Goal: Task Accomplishment & Management: Complete application form

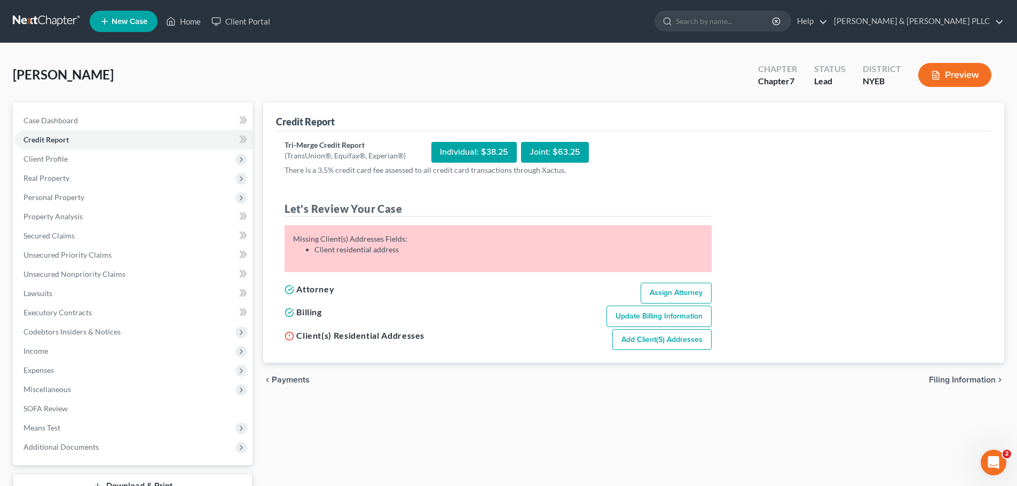
click at [45, 23] on link at bounding box center [47, 21] width 68 height 19
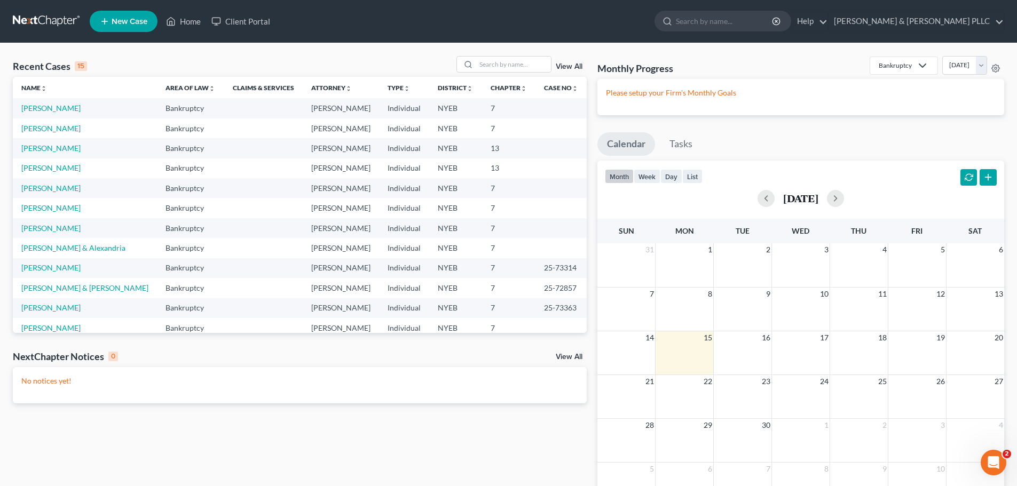
click at [50, 115] on td "Passalacqua, Anthony" at bounding box center [85, 108] width 144 height 20
click at [51, 112] on link "Passalacqua, Anthony" at bounding box center [50, 108] width 59 height 9
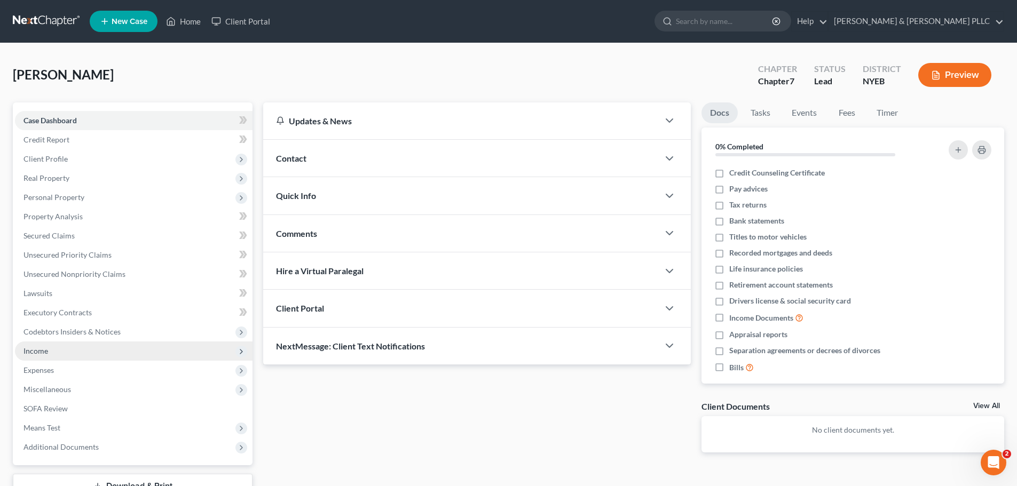
click at [81, 346] on span "Income" at bounding box center [134, 351] width 238 height 19
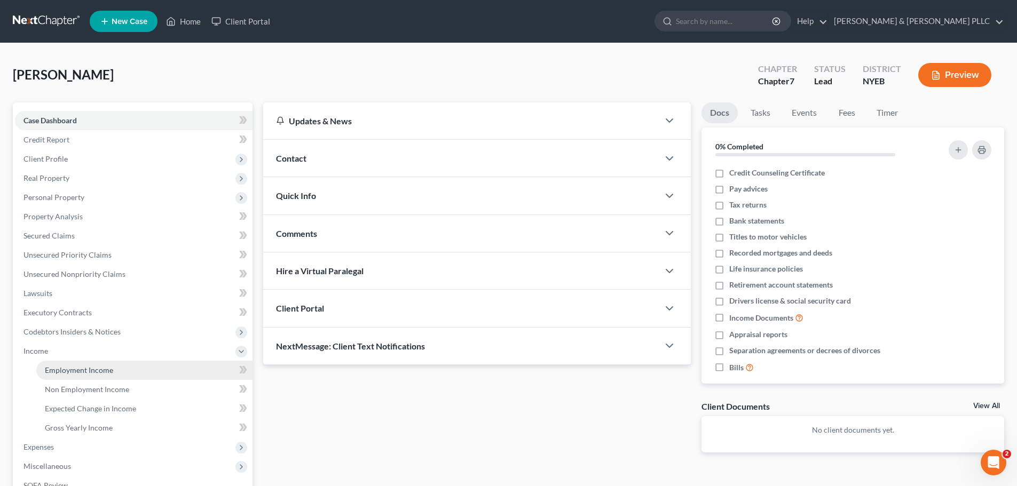
click at [89, 371] on span "Employment Income" at bounding box center [79, 370] width 68 height 9
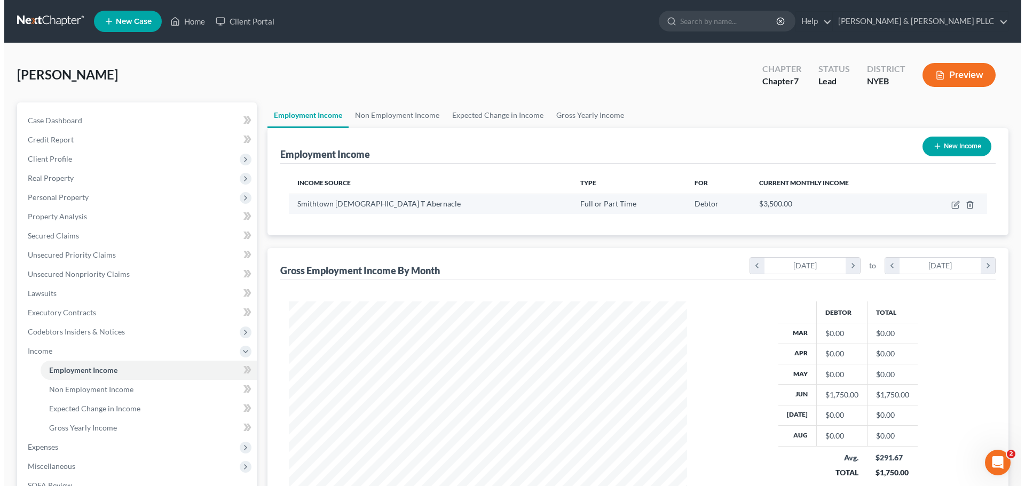
scroll to position [199, 420]
click at [966, 203] on polyline "button" at bounding box center [965, 203] width 6 height 0
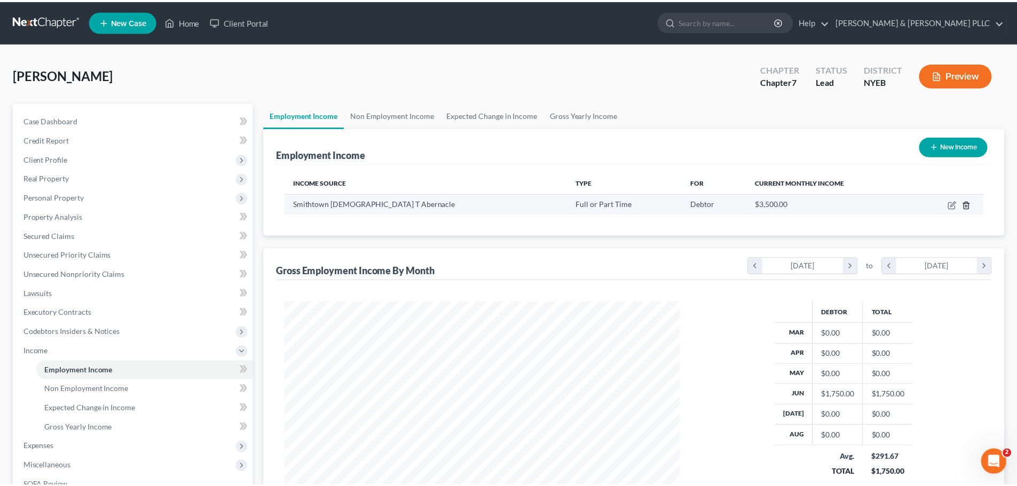
scroll to position [201, 423]
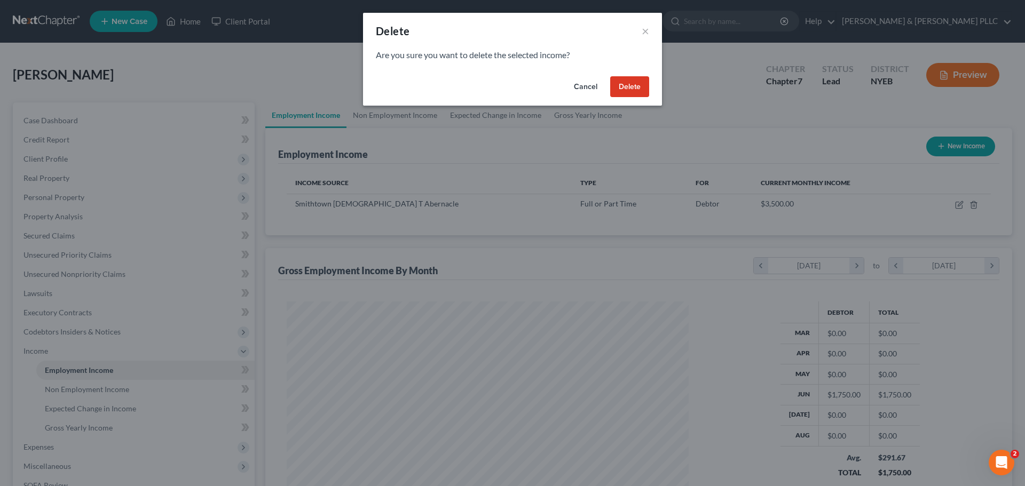
click at [620, 89] on button "Delete" at bounding box center [629, 86] width 39 height 21
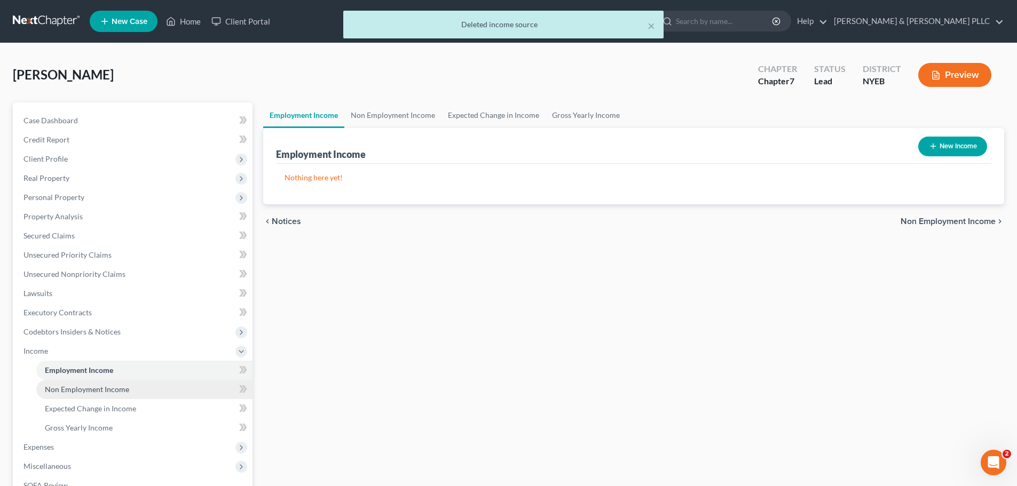
click at [144, 384] on link "Non Employment Income" at bounding box center [144, 389] width 216 height 19
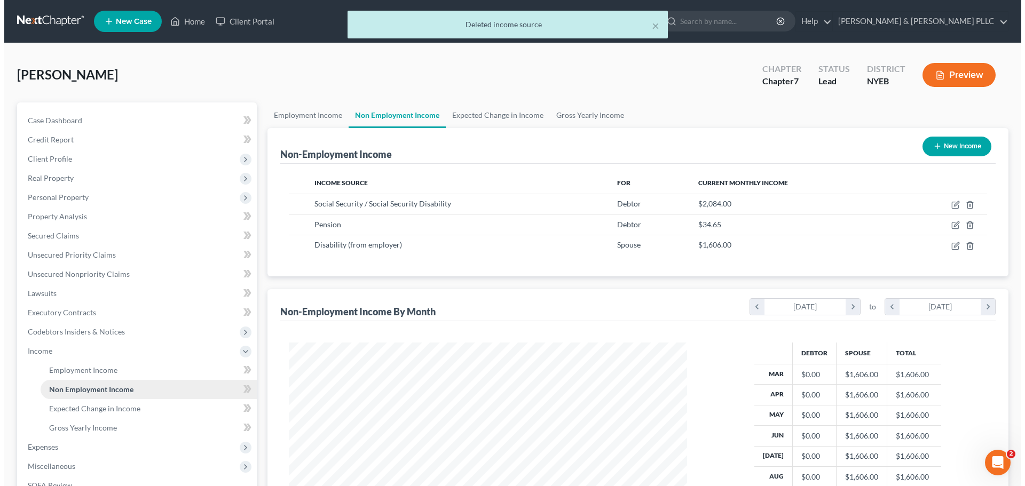
scroll to position [199, 420]
click at [955, 147] on button "New Income" at bounding box center [952, 147] width 69 height 20
select select "0"
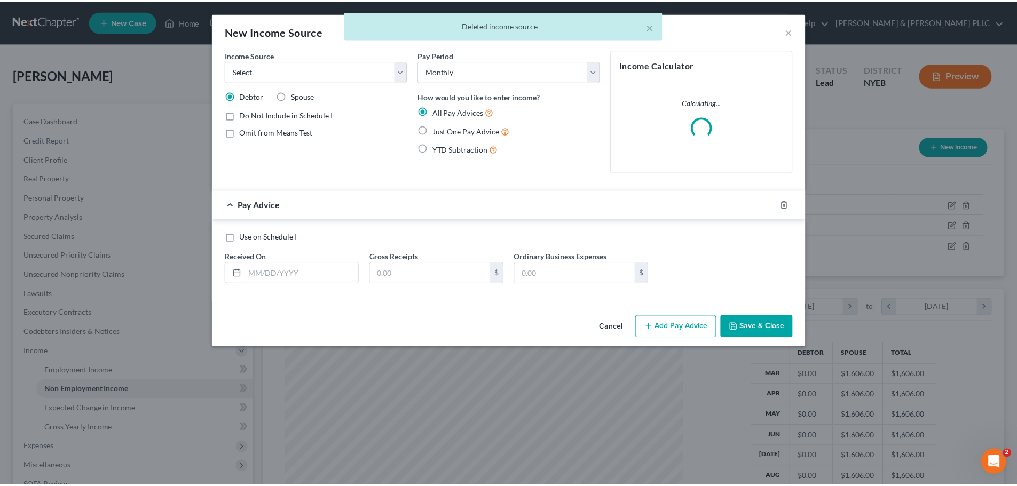
scroll to position [201, 423]
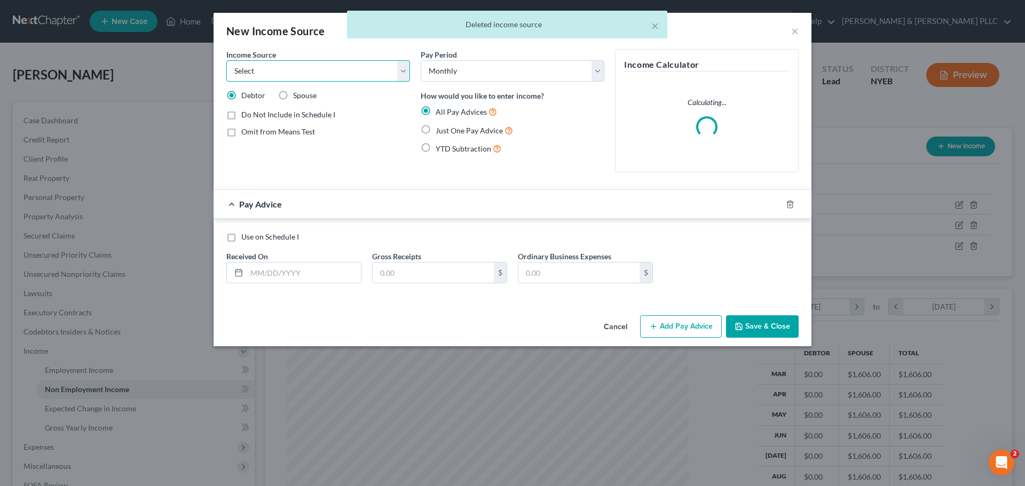
click at [325, 64] on select "Select Unemployment Disability (from employer) Pension Retirement Social Securi…" at bounding box center [318, 70] width 184 height 21
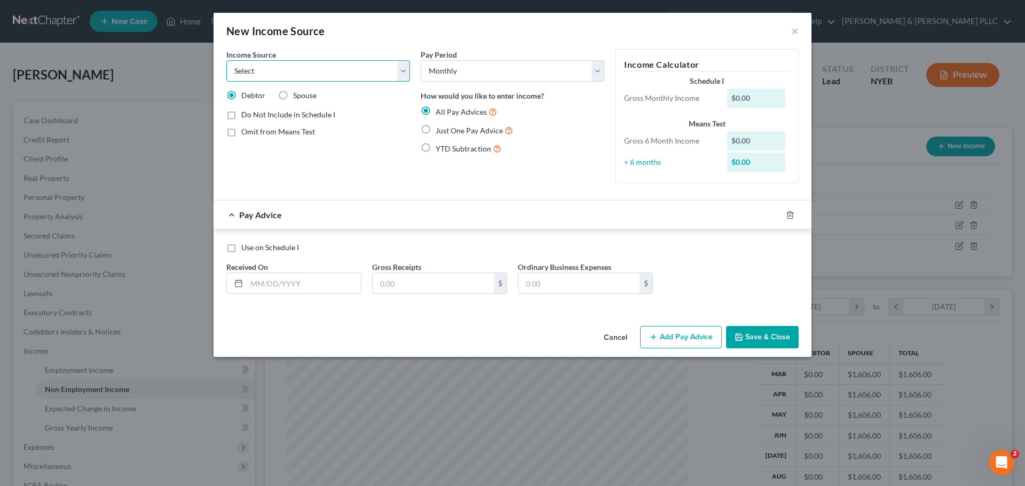
select select "13"
click at [226, 60] on select "Select Unemployment Disability (from employer) Pension Retirement Social Securi…" at bounding box center [318, 70] width 184 height 21
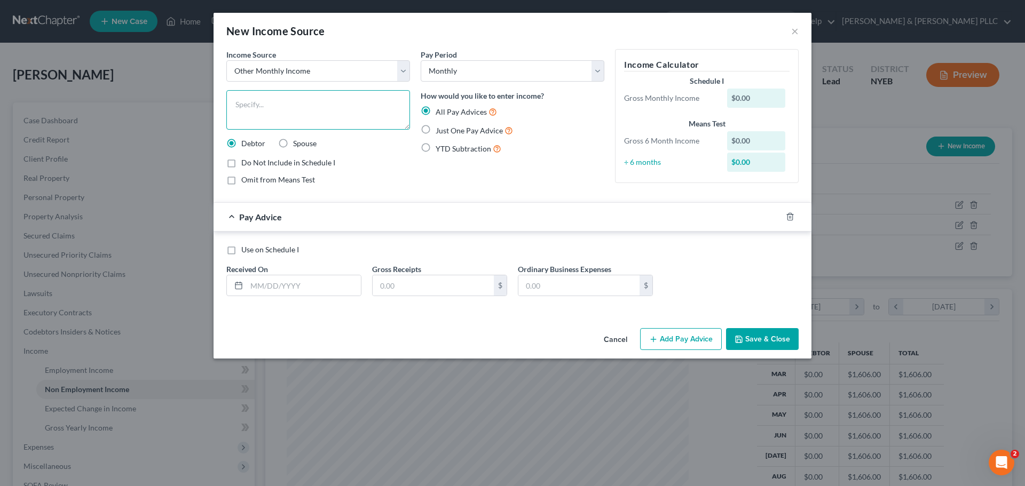
click at [355, 113] on textarea at bounding box center [318, 110] width 184 height 40
type textarea "Rent from Daughter"
click at [449, 129] on span "Just One Pay Advice" at bounding box center [469, 130] width 67 height 9
click at [447, 129] on input "Just One Pay Advice" at bounding box center [443, 127] width 7 height 7
radio input "true"
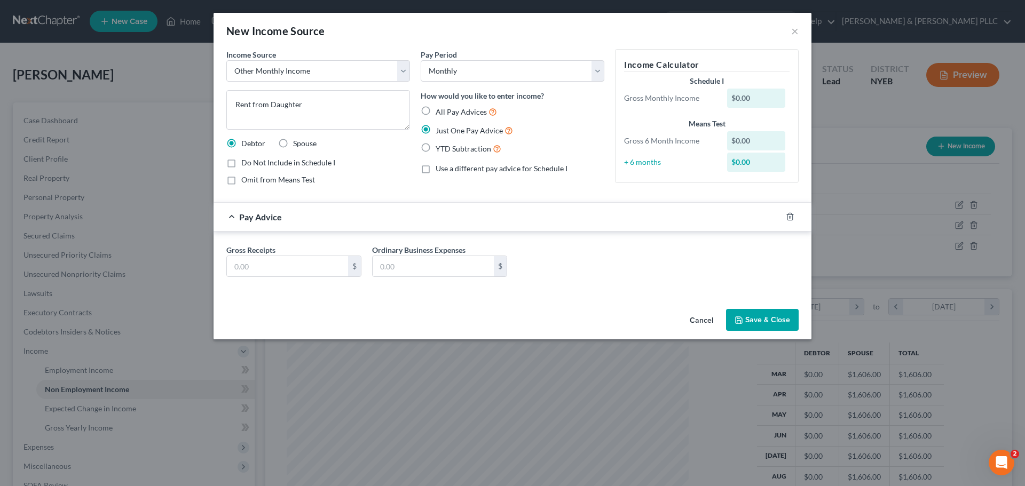
click at [410, 254] on label "Ordinary Business Expenses" at bounding box center [418, 249] width 93 height 11
click at [283, 272] on input "text" at bounding box center [287, 266] width 121 height 20
type input "2,000"
click at [764, 318] on button "Save & Close" at bounding box center [762, 320] width 73 height 22
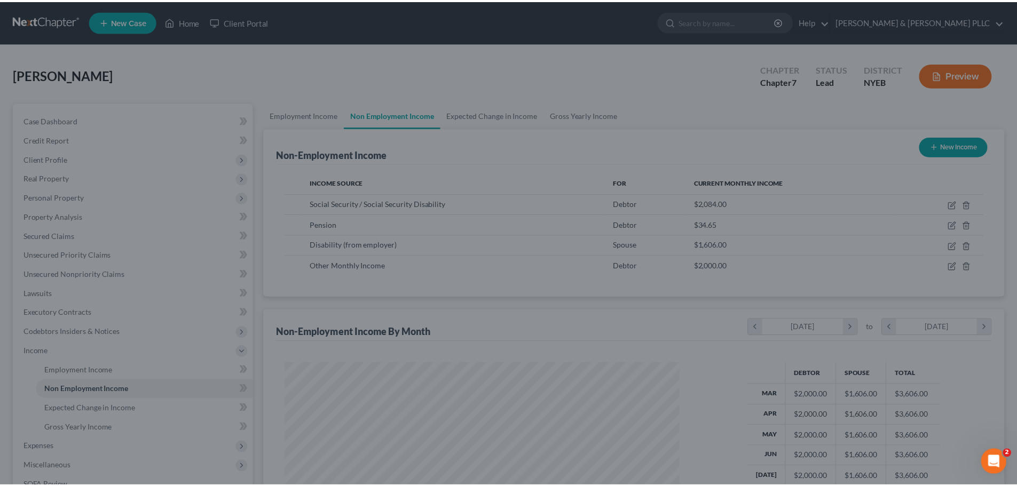
scroll to position [533588, 533368]
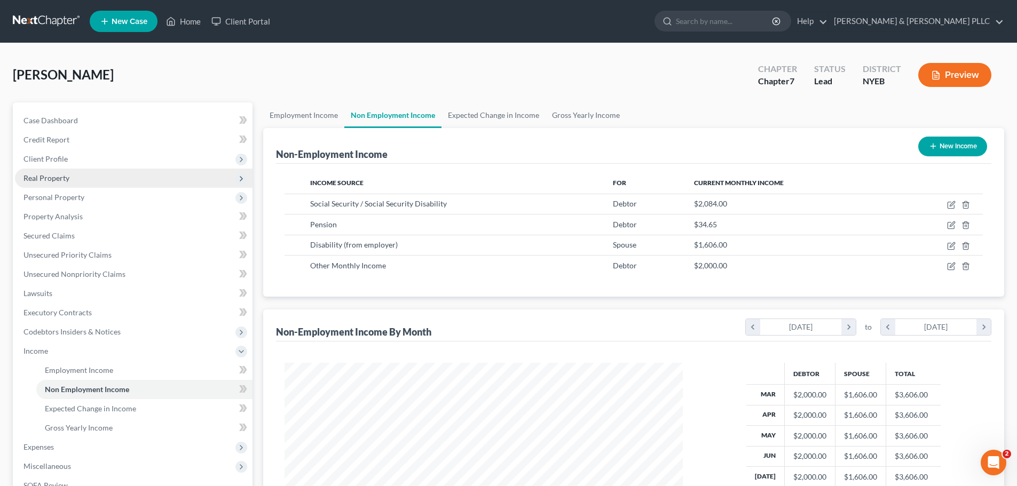
click at [115, 184] on span "Real Property" at bounding box center [134, 178] width 238 height 19
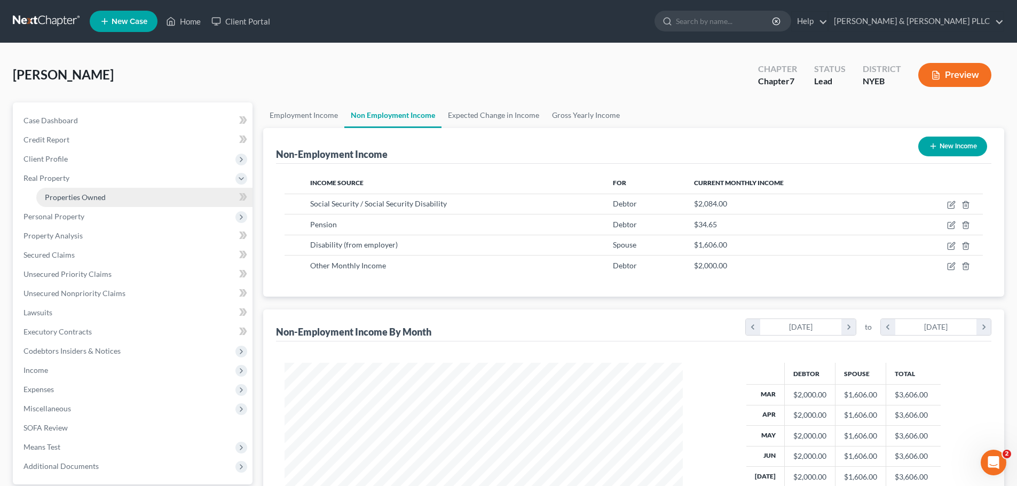
click at [110, 195] on link "Properties Owned" at bounding box center [144, 197] width 216 height 19
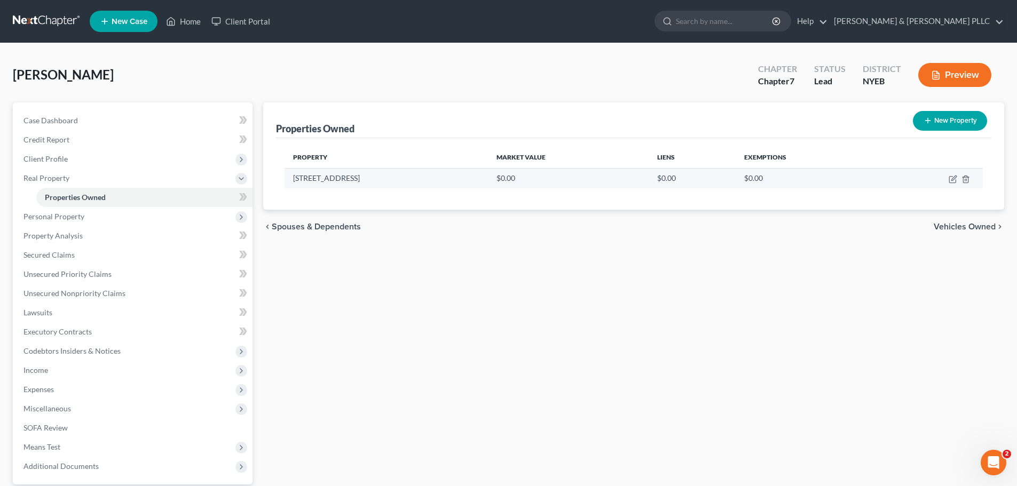
click at [947, 180] on td at bounding box center [931, 178] width 104 height 20
click at [949, 177] on icon "button" at bounding box center [953, 179] width 9 height 9
select select "35"
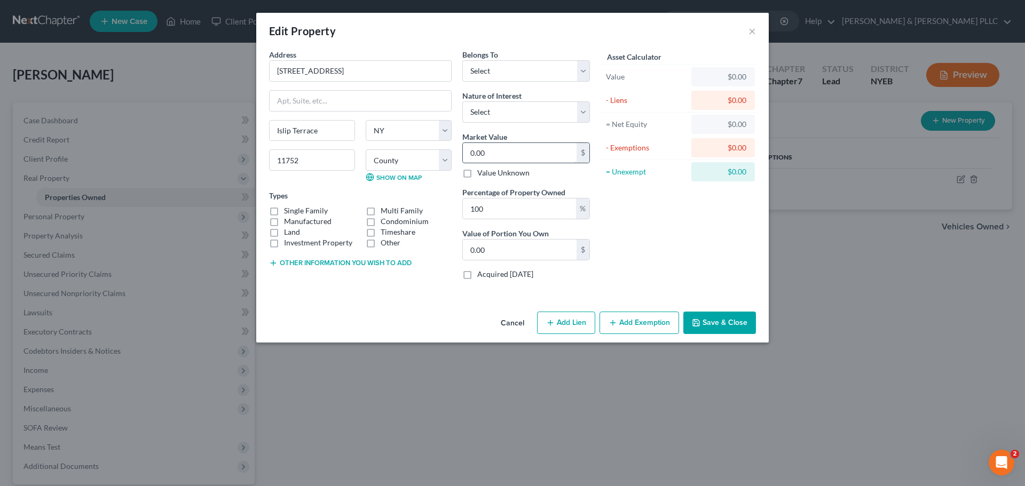
click at [497, 150] on input "0.00" at bounding box center [520, 153] width 114 height 20
type input "5"
type input "5.00"
type input "57"
type input "57.00"
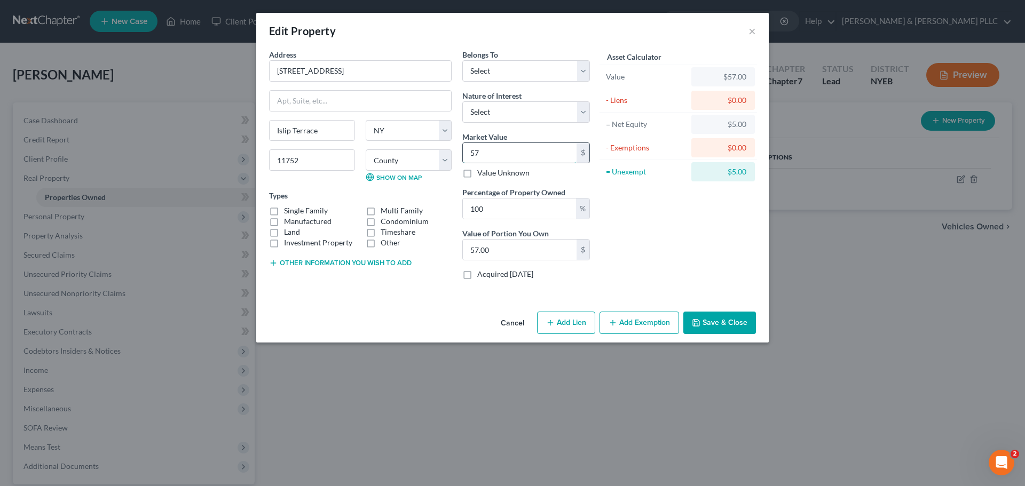
type input "575"
type input "575.00"
type input "5750"
type input "5,750.00"
type input "5,7500"
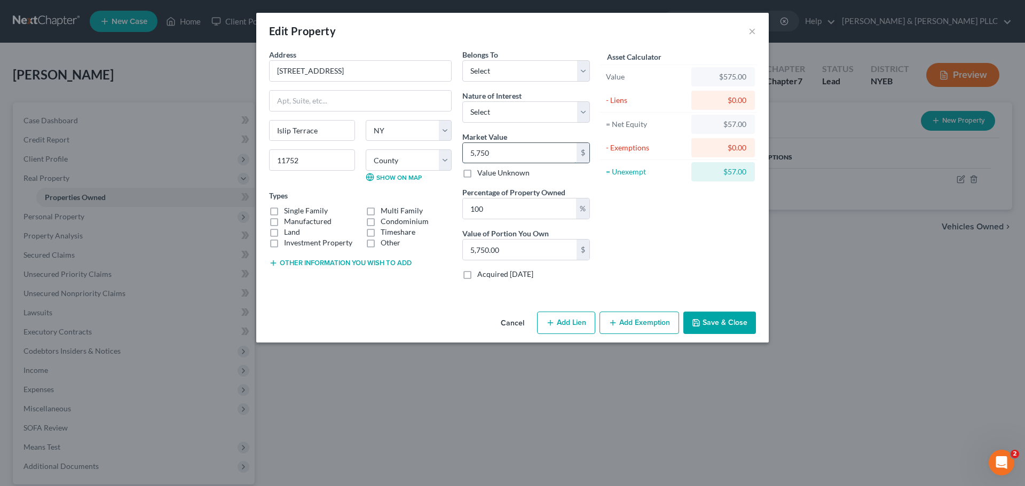
type input "57,500.00"
type input "57,5000"
type input "575,000.00"
type input "575,000"
click at [771, 328] on div "Edit Property × Address * 257 Floral Park St Islip Terrace State AL AK AR AZ CA…" at bounding box center [512, 243] width 1025 height 486
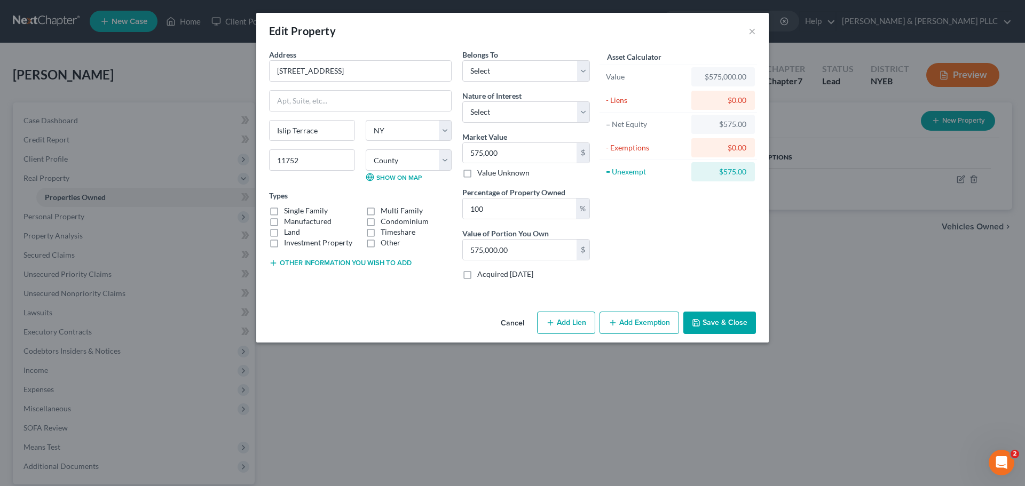
click at [753, 327] on button "Save & Close" at bounding box center [719, 323] width 73 height 22
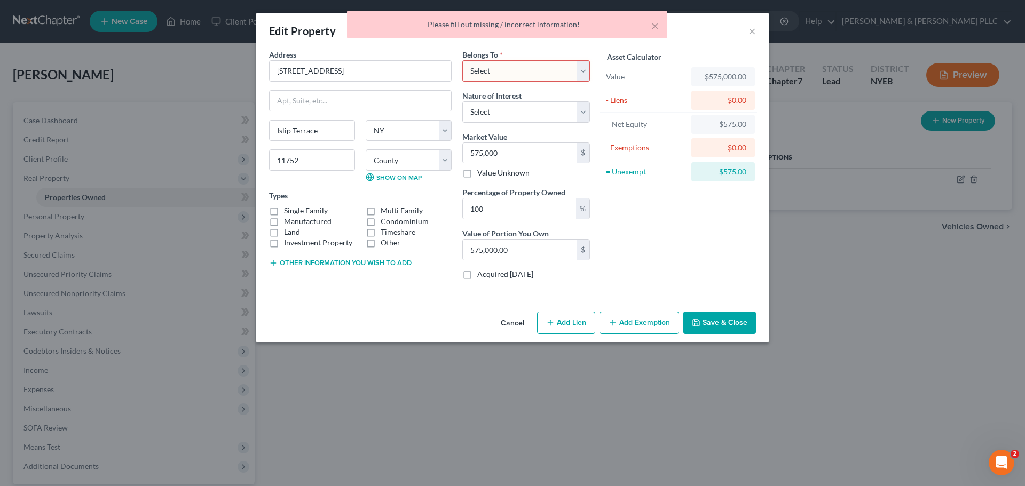
drag, startPoint x: 499, startPoint y: 75, endPoint x: 496, endPoint y: 81, distance: 6.4
click at [499, 75] on select "Select Debtor 1 Only Debtor 2 Only Debtor 1 And Debtor 2 Only At Least One Of T…" at bounding box center [526, 70] width 128 height 21
select select "0"
click at [462, 60] on select "Select Debtor 1 Only Debtor 2 Only Debtor 1 And Debtor 2 Only At Least One Of T…" at bounding box center [526, 70] width 128 height 21
click at [710, 329] on button "Save & Close" at bounding box center [719, 323] width 73 height 22
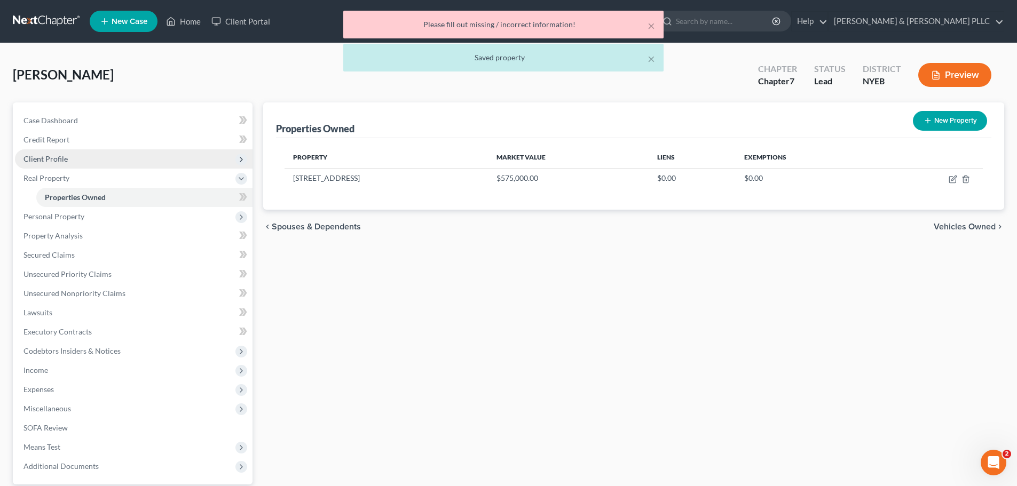
click at [114, 149] on span "Client Profile" at bounding box center [134, 158] width 238 height 19
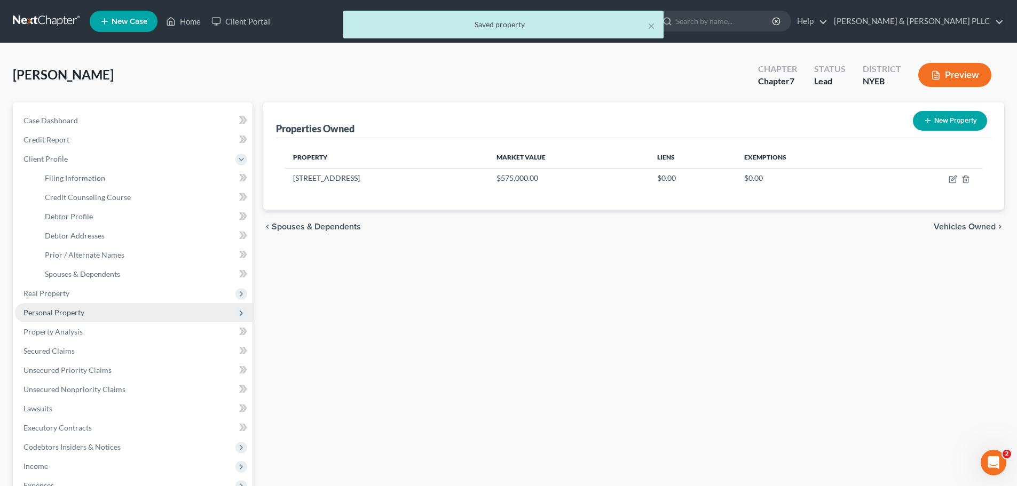
click at [104, 304] on span "Personal Property" at bounding box center [134, 312] width 238 height 19
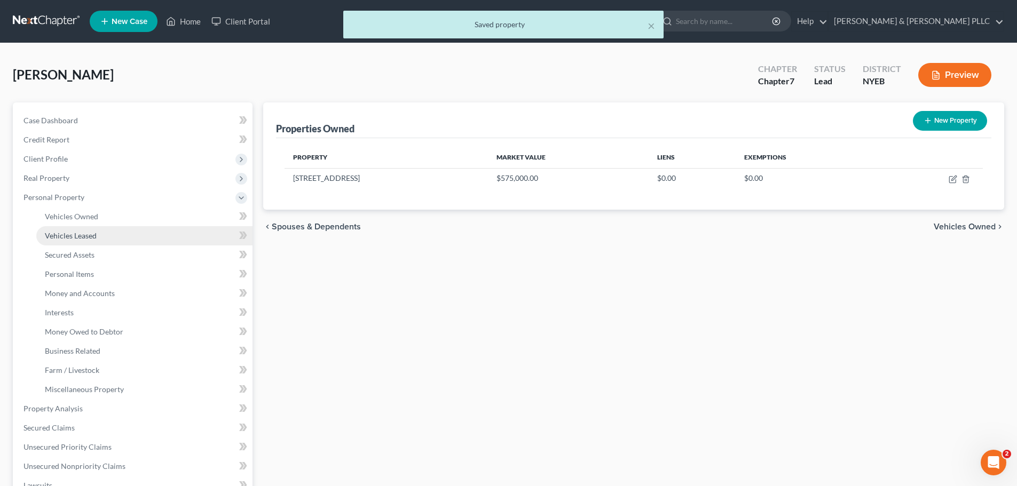
click at [123, 226] on link "Vehicles Leased" at bounding box center [144, 235] width 216 height 19
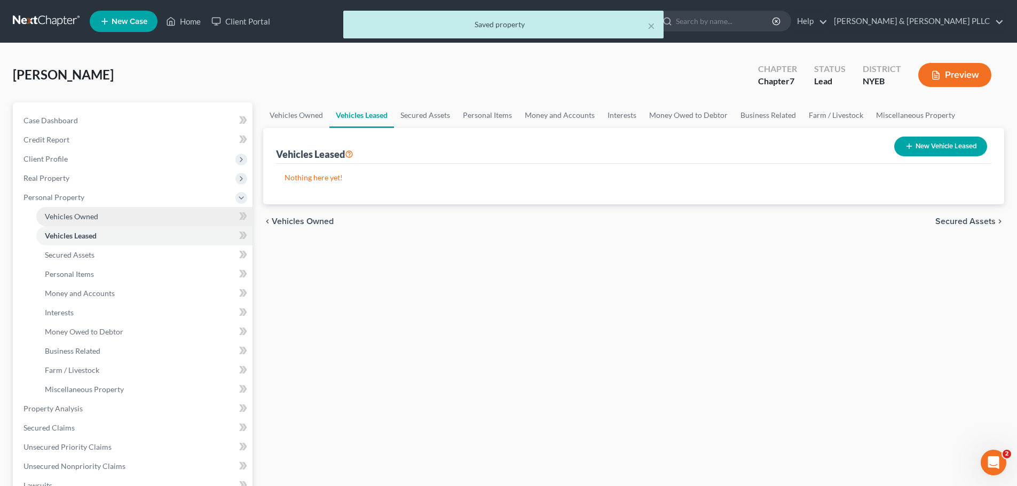
click at [127, 216] on link "Vehicles Owned" at bounding box center [144, 216] width 216 height 19
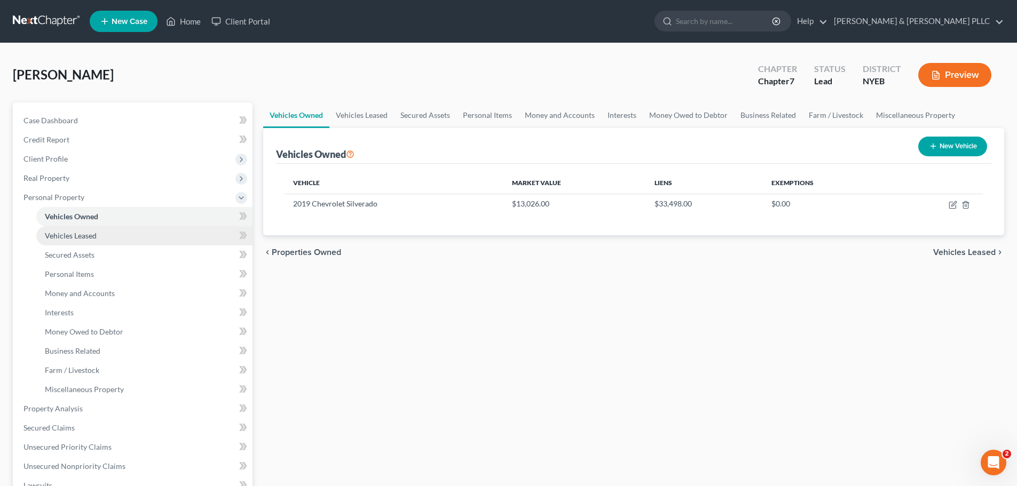
click at [133, 234] on link "Vehicles Leased" at bounding box center [144, 235] width 216 height 19
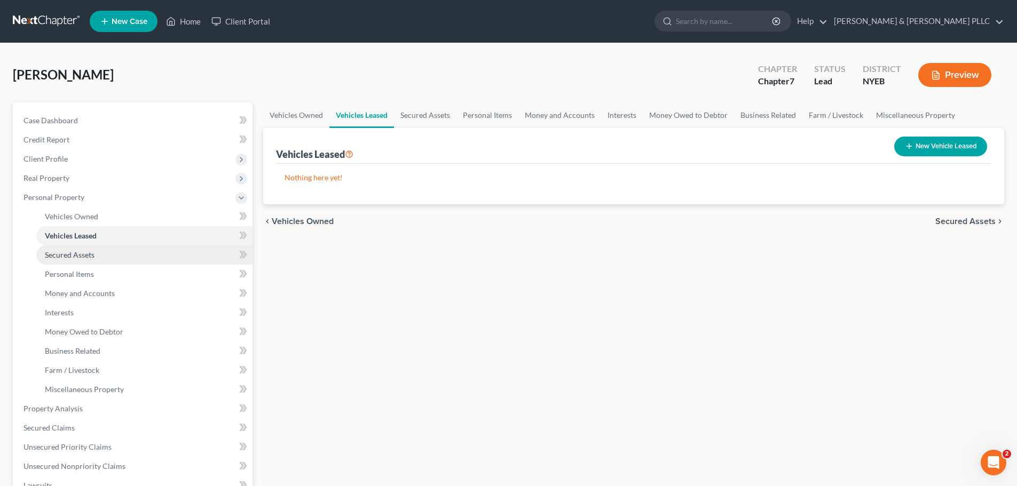
drag, startPoint x: 149, startPoint y: 248, endPoint x: 148, endPoint y: 262, distance: 13.4
click at [149, 250] on link "Secured Assets" at bounding box center [144, 255] width 216 height 19
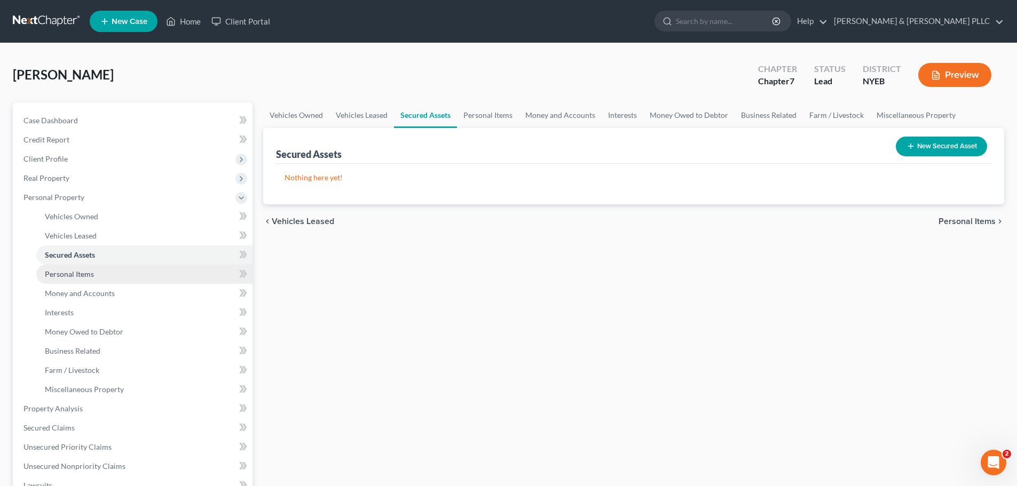
click at [143, 280] on link "Personal Items" at bounding box center [144, 274] width 216 height 19
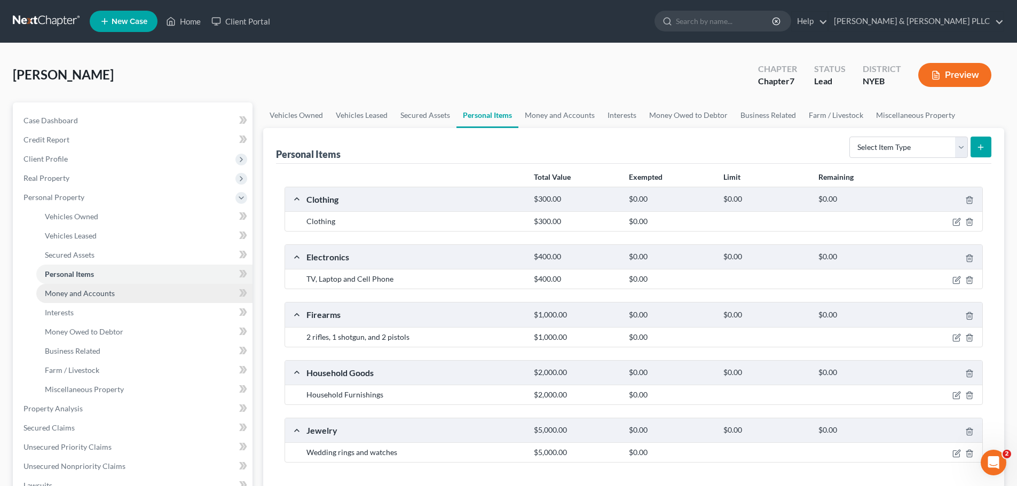
click at [142, 293] on link "Money and Accounts" at bounding box center [144, 293] width 216 height 19
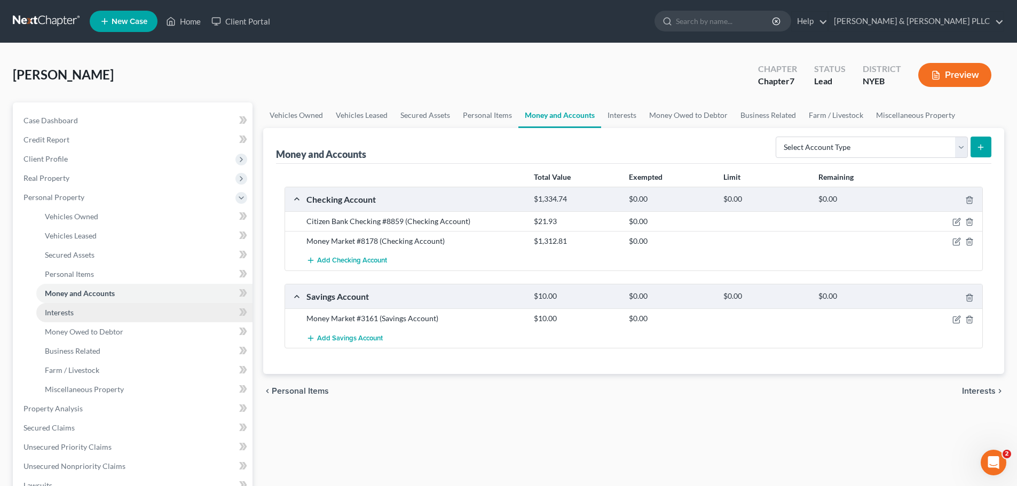
click at [142, 307] on link "Interests" at bounding box center [144, 312] width 216 height 19
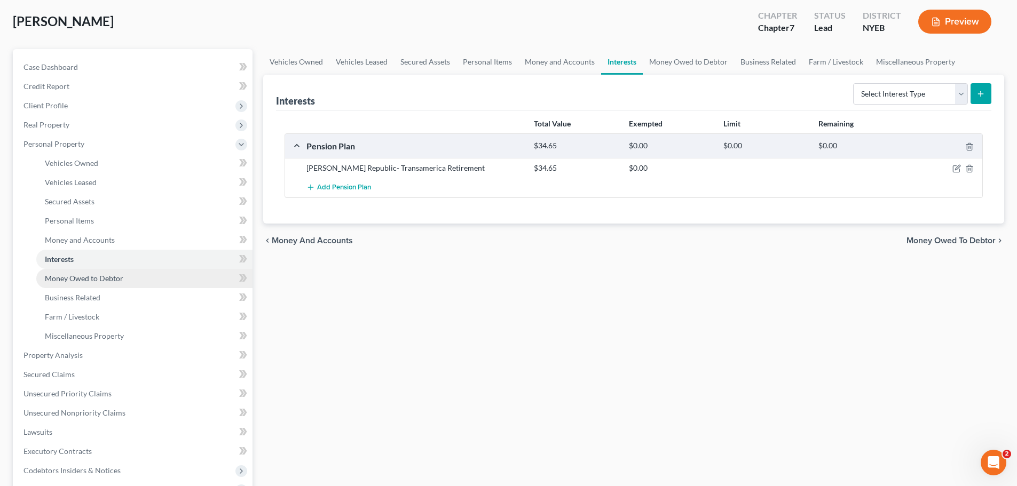
click at [144, 286] on link "Money Owed to Debtor" at bounding box center [144, 278] width 216 height 19
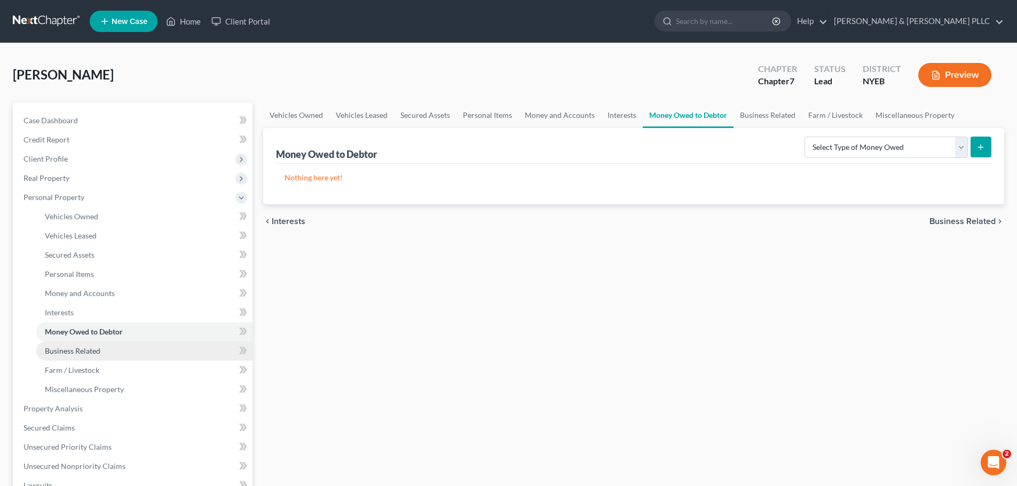
drag, startPoint x: 136, startPoint y: 342, endPoint x: 138, endPoint y: 348, distance: 6.9
click at [136, 343] on link "Business Related" at bounding box center [144, 351] width 216 height 19
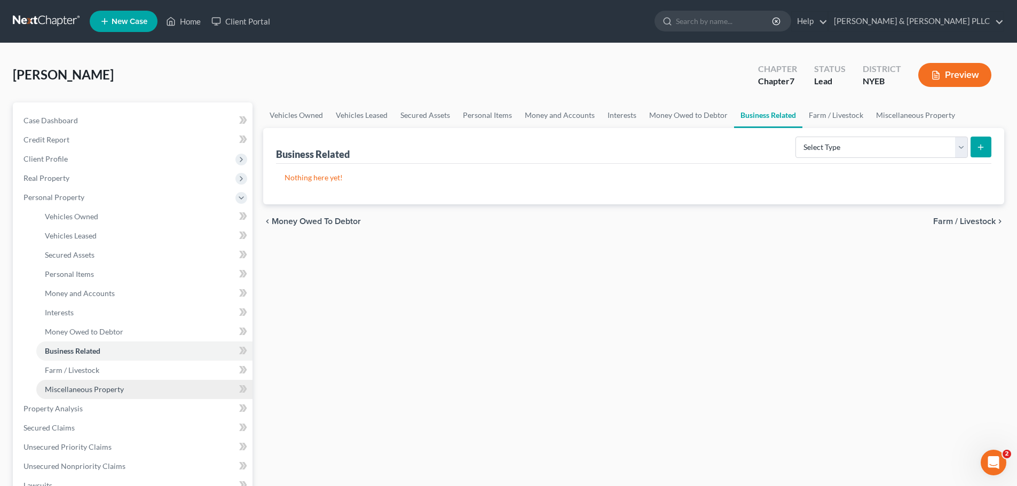
click at [131, 381] on link "Miscellaneous Property" at bounding box center [144, 389] width 216 height 19
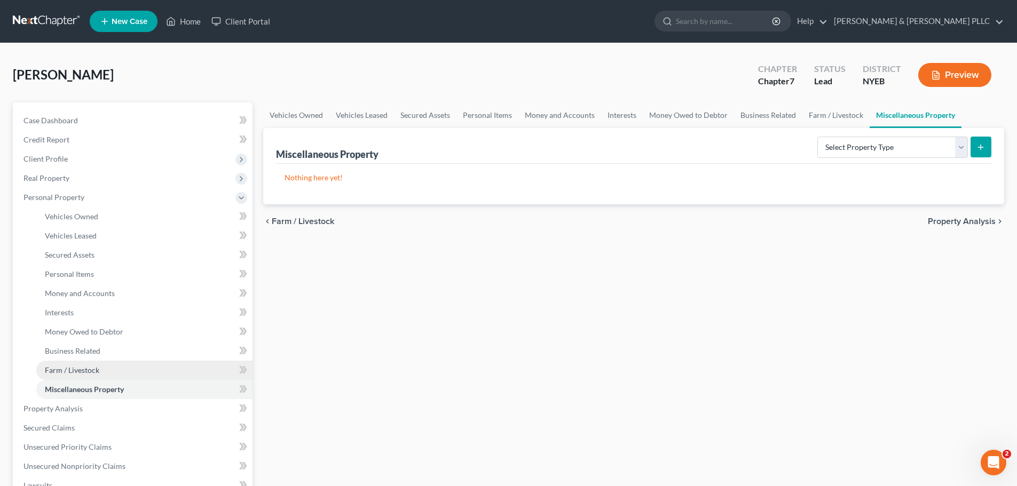
click at [130, 372] on link "Farm / Livestock" at bounding box center [144, 370] width 216 height 19
click at [153, 386] on link "Miscellaneous Property" at bounding box center [144, 389] width 216 height 19
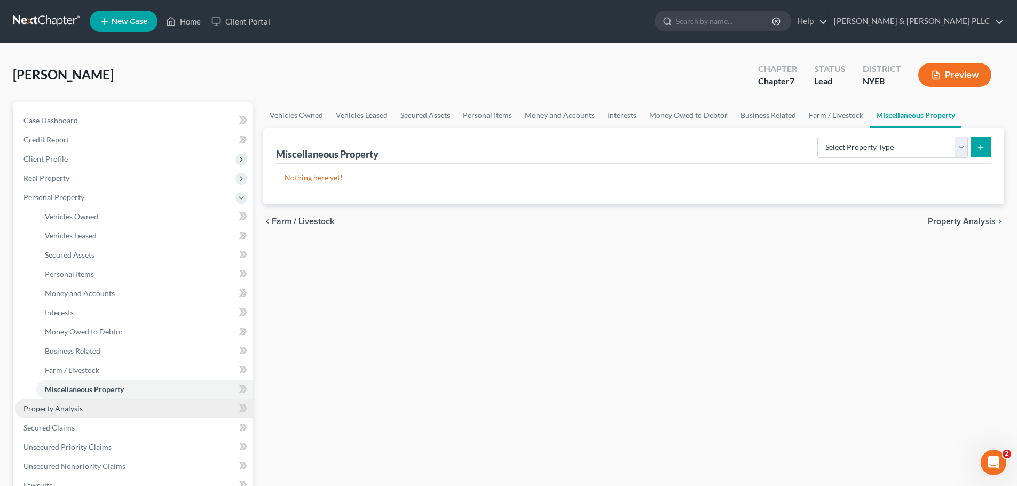
drag, startPoint x: 154, startPoint y: 405, endPoint x: 156, endPoint y: 410, distance: 5.7
click at [155, 405] on link "Property Analysis" at bounding box center [134, 408] width 238 height 19
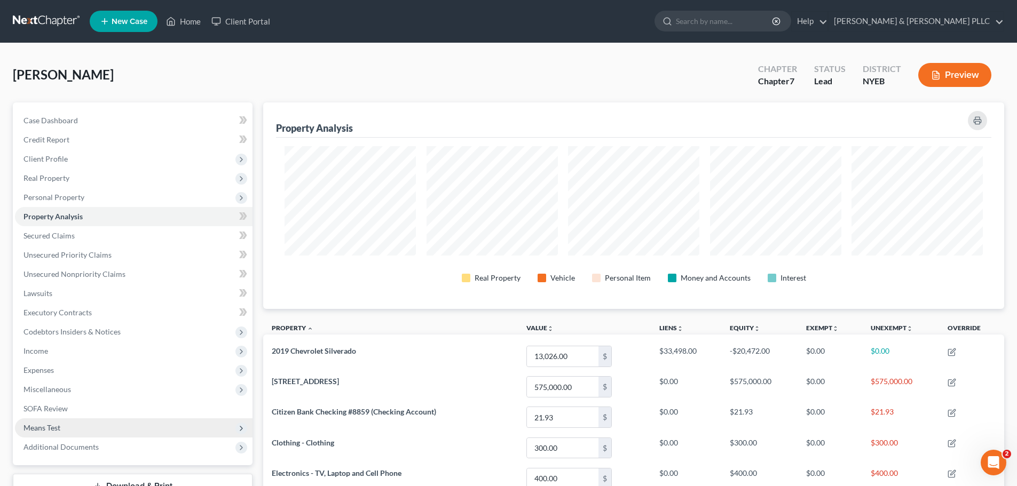
click at [156, 424] on span "Means Test" at bounding box center [134, 427] width 238 height 19
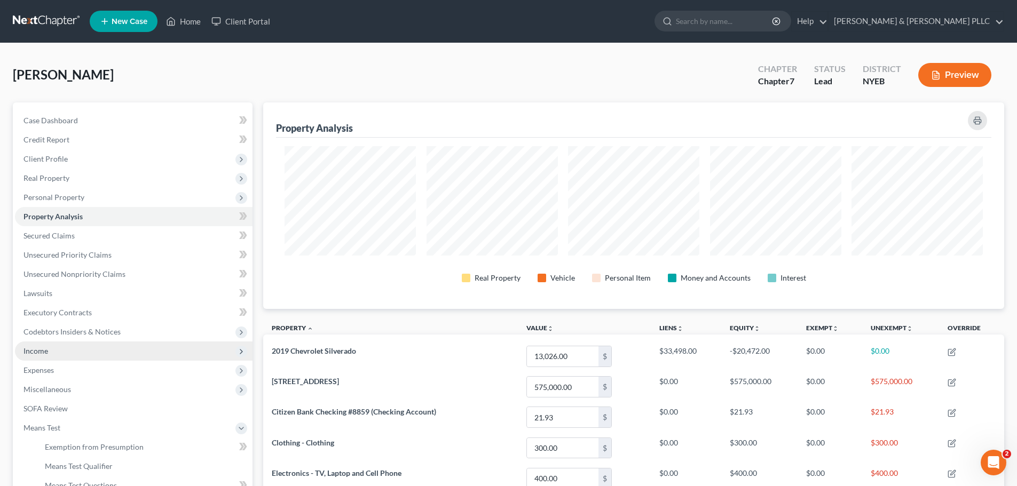
click at [145, 350] on span "Income" at bounding box center [134, 351] width 238 height 19
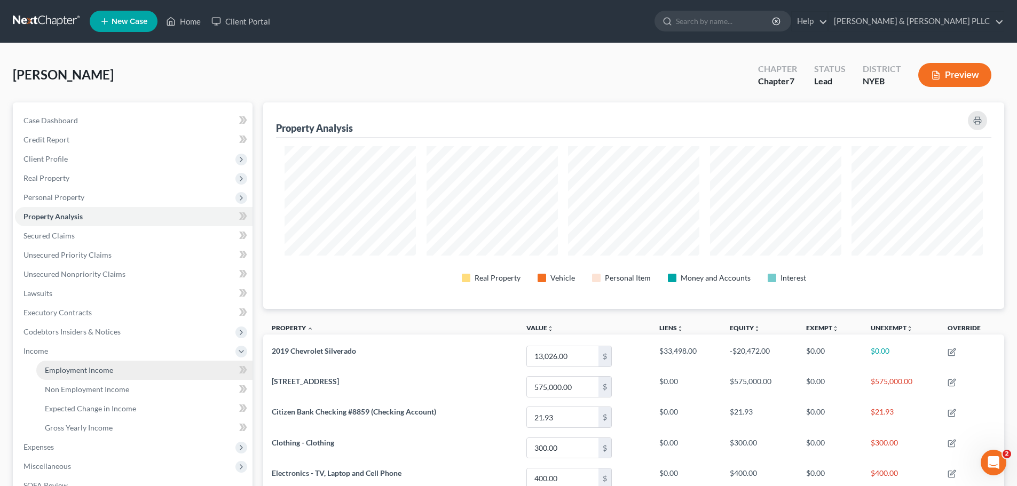
click at [133, 367] on link "Employment Income" at bounding box center [144, 370] width 216 height 19
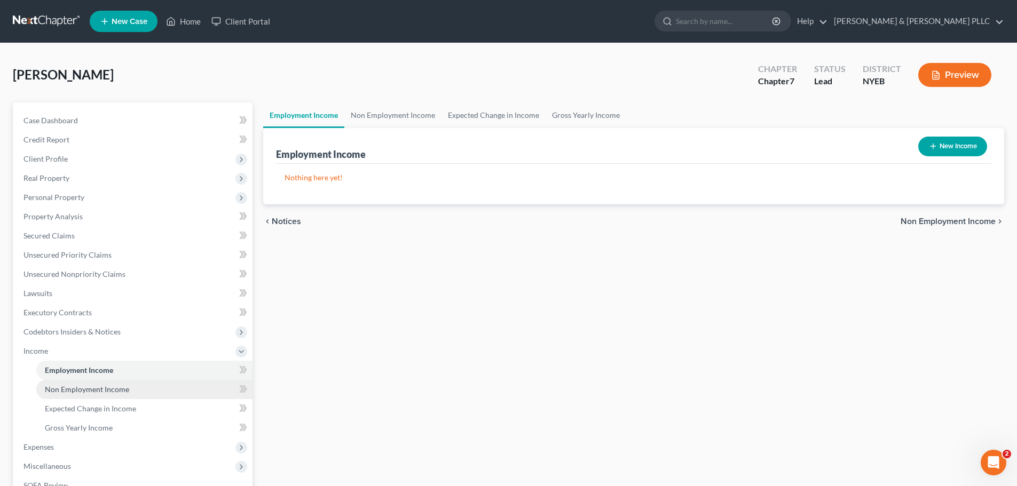
click at [127, 387] on span "Non Employment Income" at bounding box center [87, 389] width 84 height 9
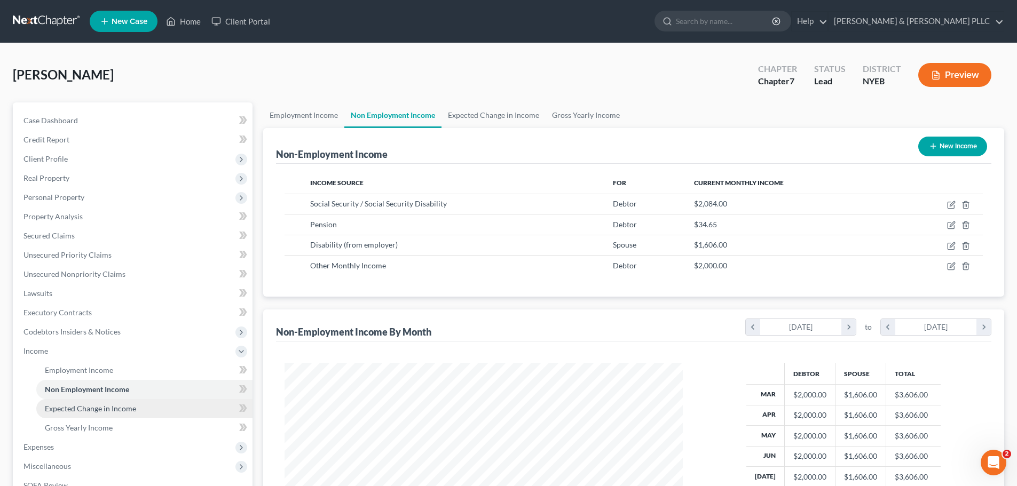
click at [127, 410] on span "Expected Change in Income" at bounding box center [90, 408] width 91 height 9
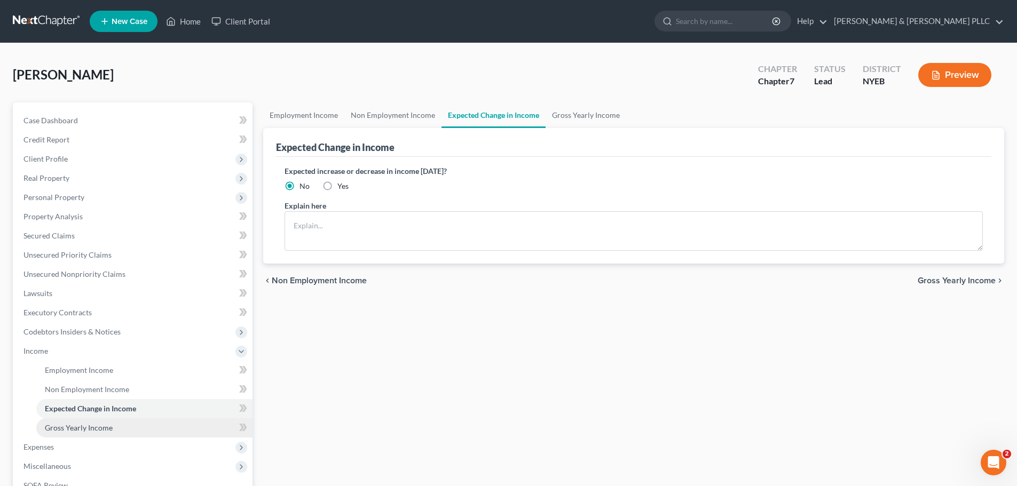
click at [129, 430] on link "Gross Yearly Income" at bounding box center [144, 427] width 216 height 19
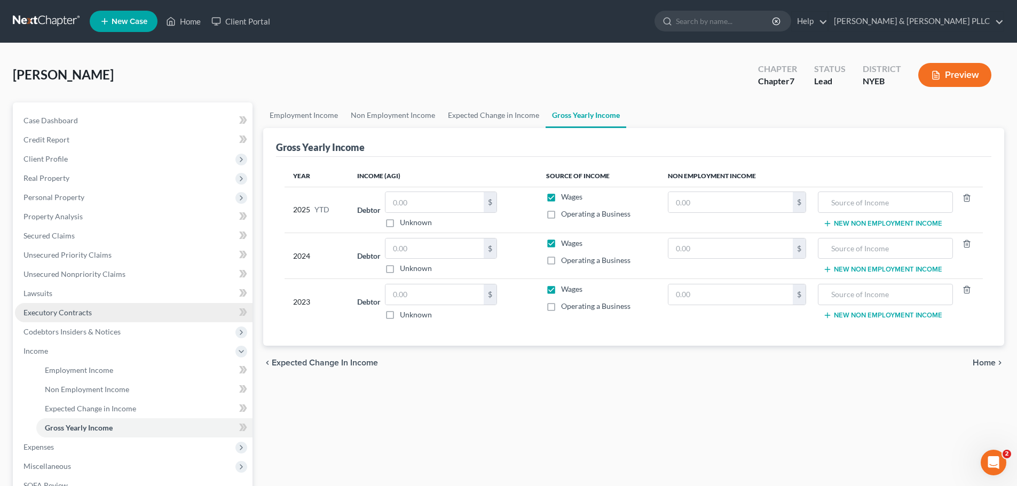
click at [88, 305] on link "Executory Contracts" at bounding box center [134, 312] width 238 height 19
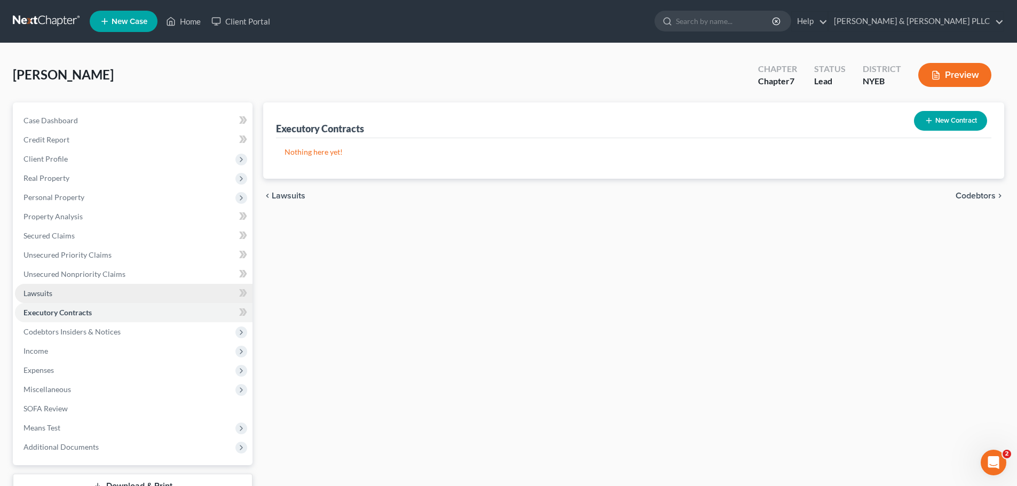
click at [84, 290] on link "Lawsuits" at bounding box center [134, 293] width 238 height 19
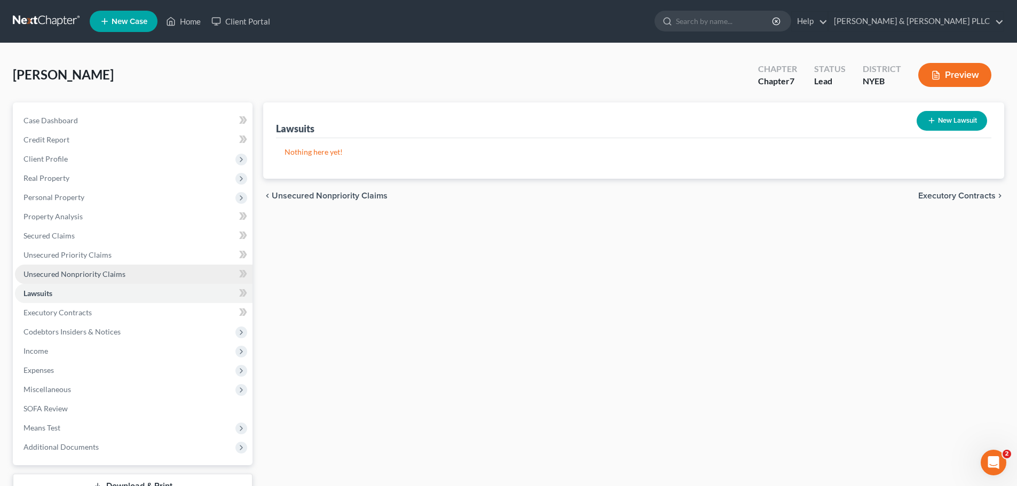
click at [93, 271] on span "Unsecured Nonpriority Claims" at bounding box center [74, 274] width 102 height 9
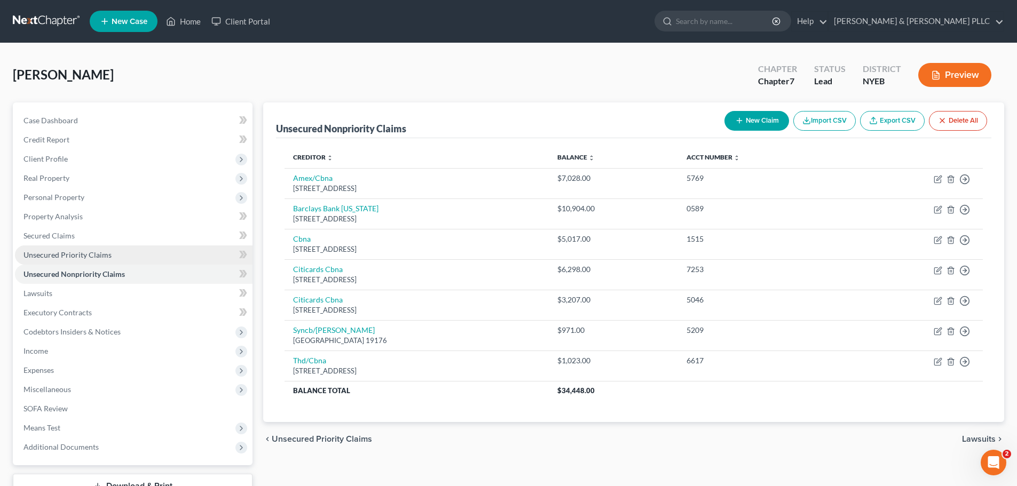
click at [102, 252] on span "Unsecured Priority Claims" at bounding box center [67, 254] width 88 height 9
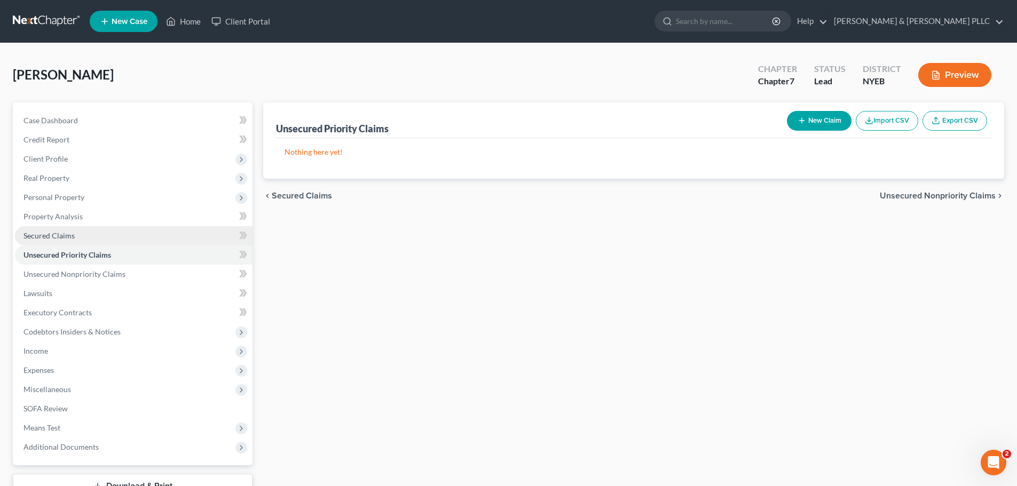
click at [113, 233] on link "Secured Claims" at bounding box center [134, 235] width 238 height 19
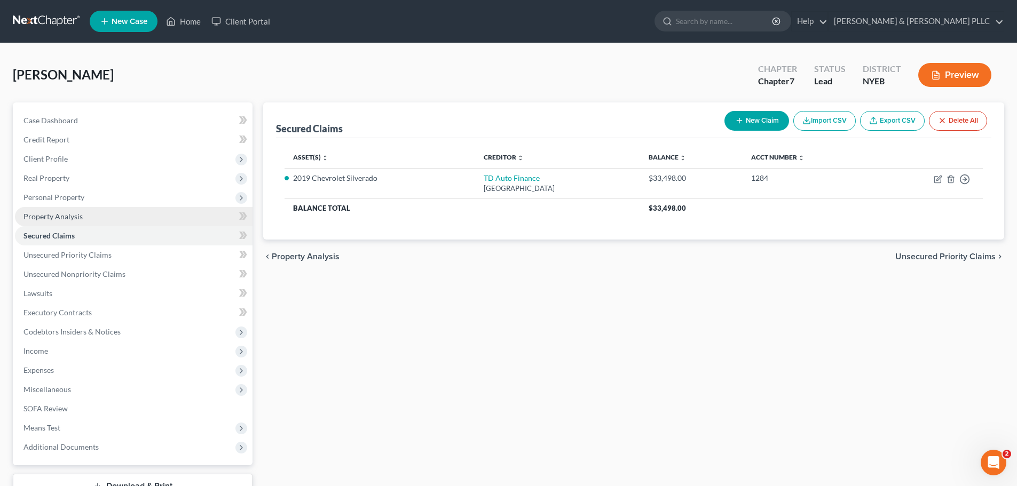
click at [131, 218] on link "Property Analysis" at bounding box center [134, 216] width 238 height 19
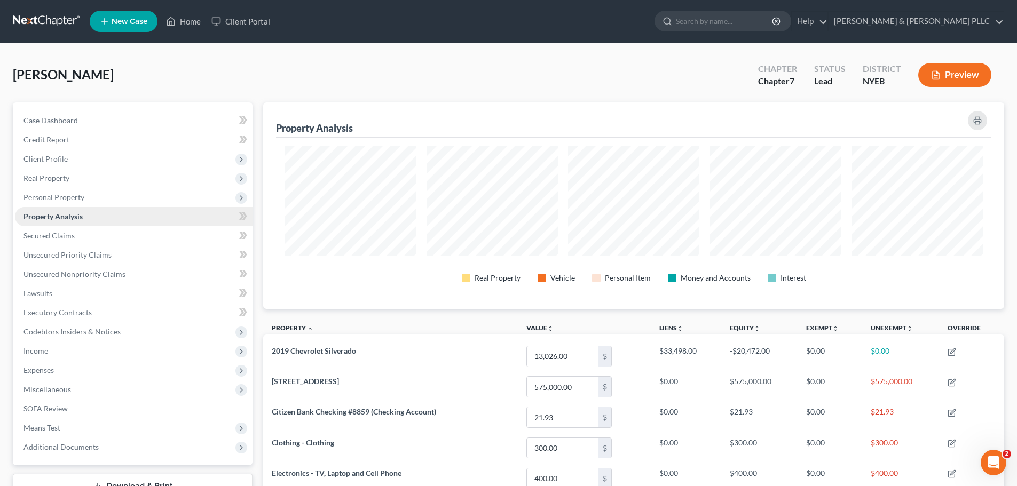
scroll to position [207, 741]
click at [143, 134] on link "Credit Report" at bounding box center [134, 139] width 238 height 19
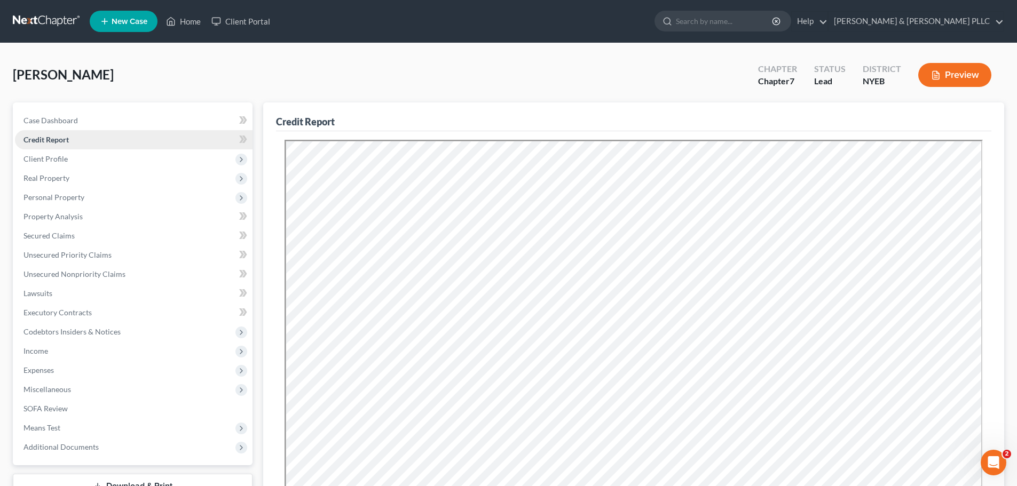
click at [141, 148] on link "Credit Report" at bounding box center [134, 139] width 238 height 19
click at [140, 157] on span "Client Profile" at bounding box center [134, 158] width 238 height 19
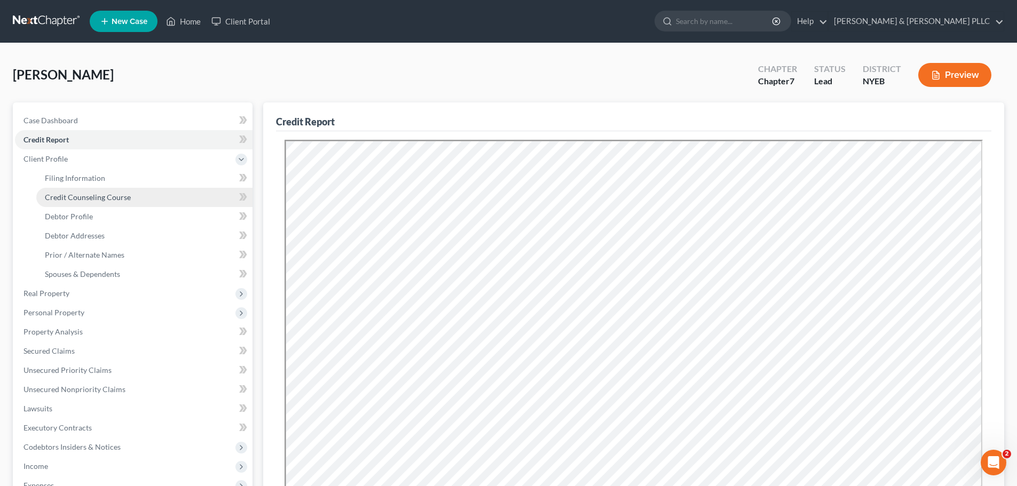
click at [135, 192] on link "Credit Counseling Course" at bounding box center [144, 197] width 216 height 19
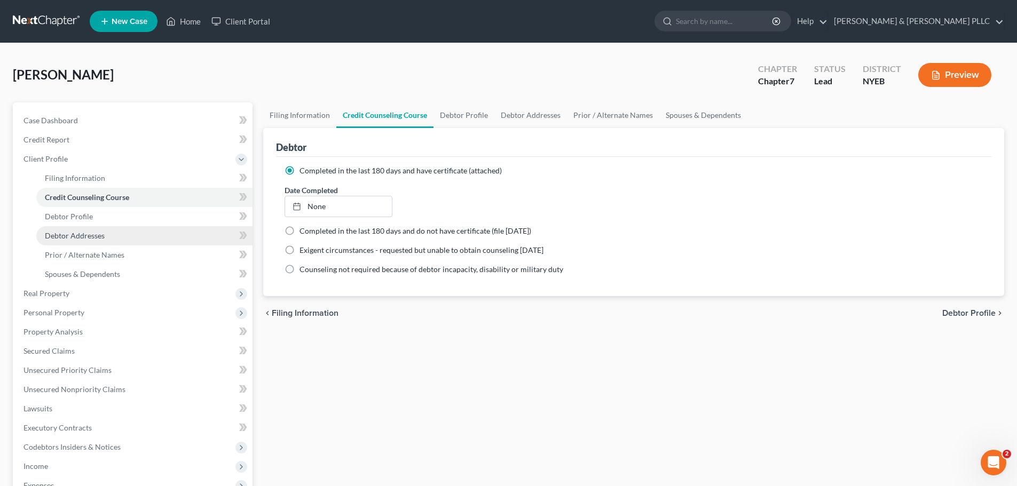
click at [82, 232] on span "Debtor Addresses" at bounding box center [75, 235] width 60 height 9
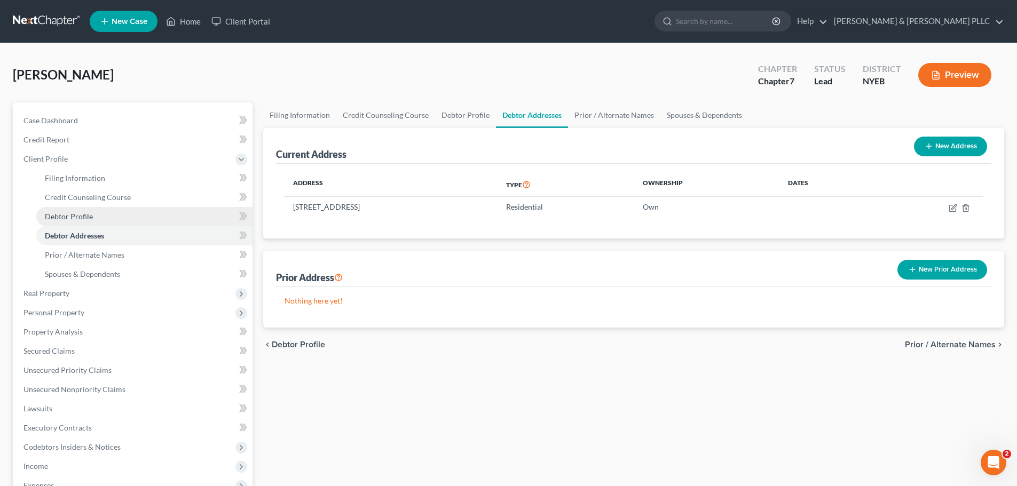
click at [96, 208] on link "Debtor Profile" at bounding box center [144, 216] width 216 height 19
select select "0"
select select "1"
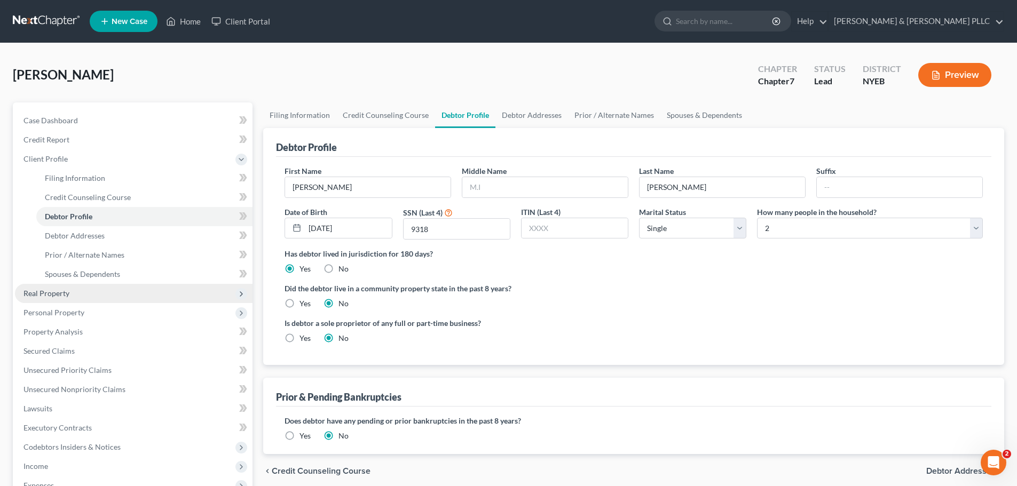
click at [118, 287] on span "Real Property" at bounding box center [134, 293] width 238 height 19
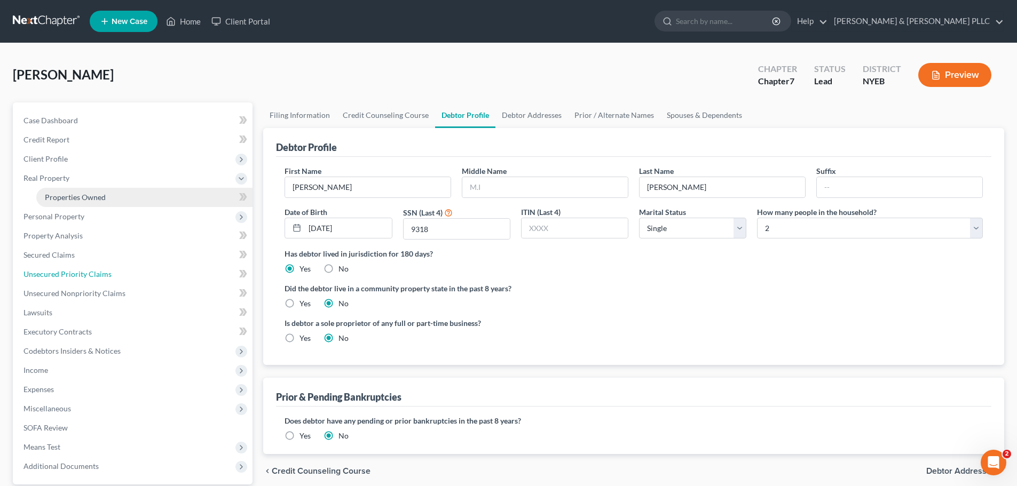
click at [118, 268] on link "Unsecured Priority Claims" at bounding box center [134, 274] width 238 height 19
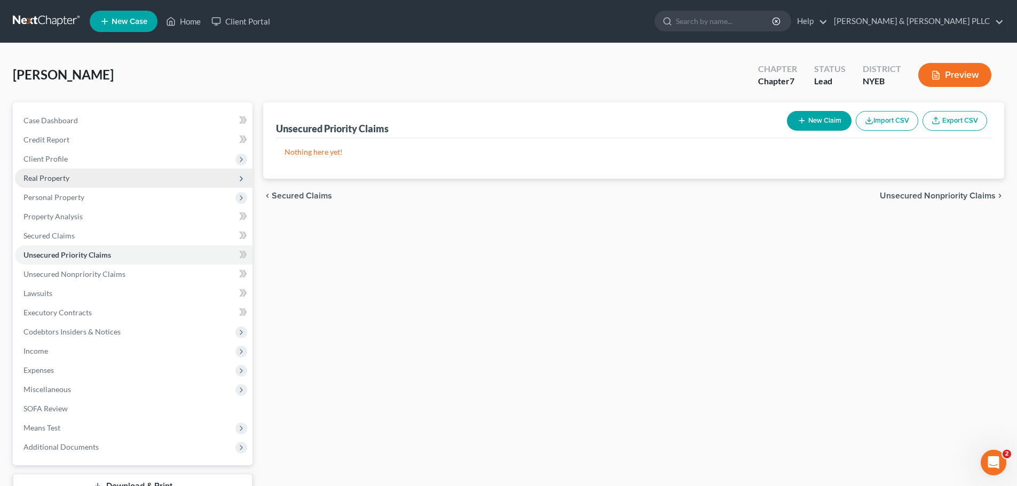
click at [118, 178] on span "Real Property" at bounding box center [134, 178] width 238 height 19
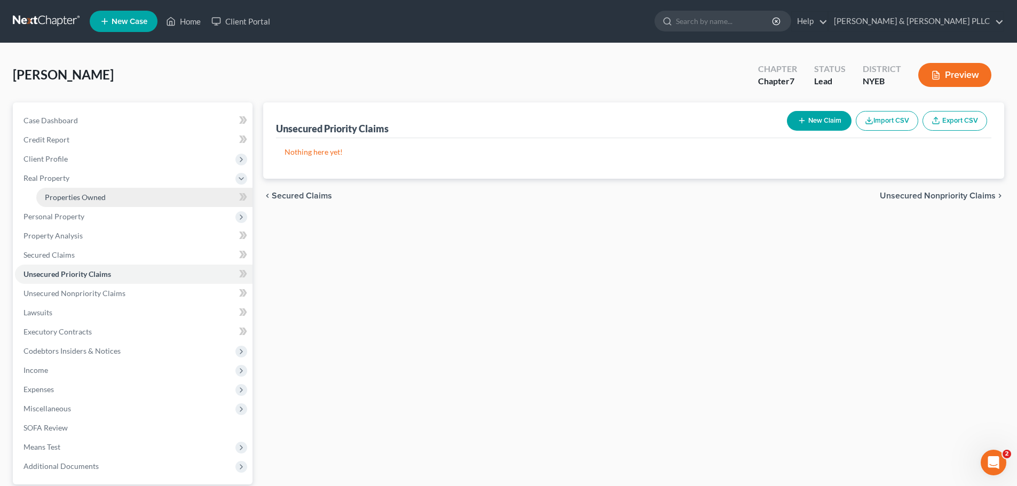
click at [112, 189] on link "Properties Owned" at bounding box center [144, 197] width 216 height 19
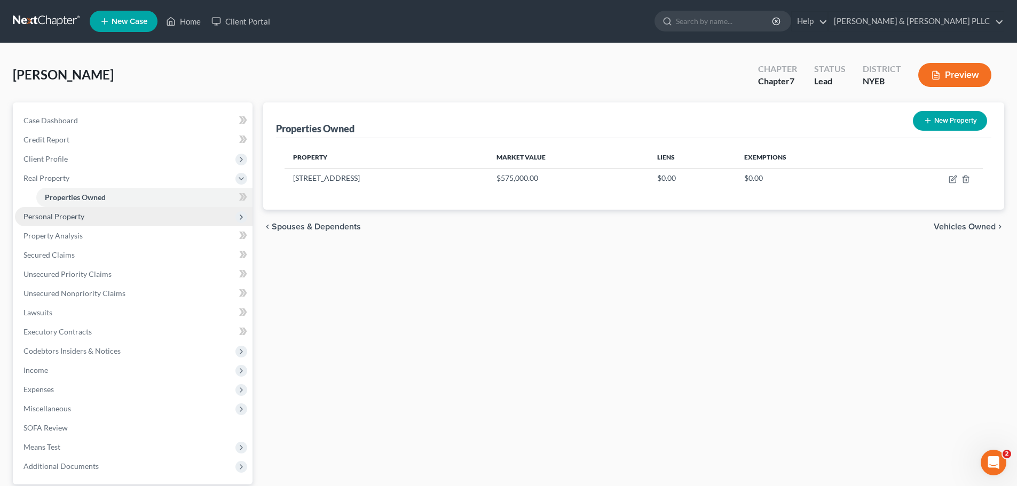
click at [104, 223] on span "Personal Property" at bounding box center [134, 216] width 238 height 19
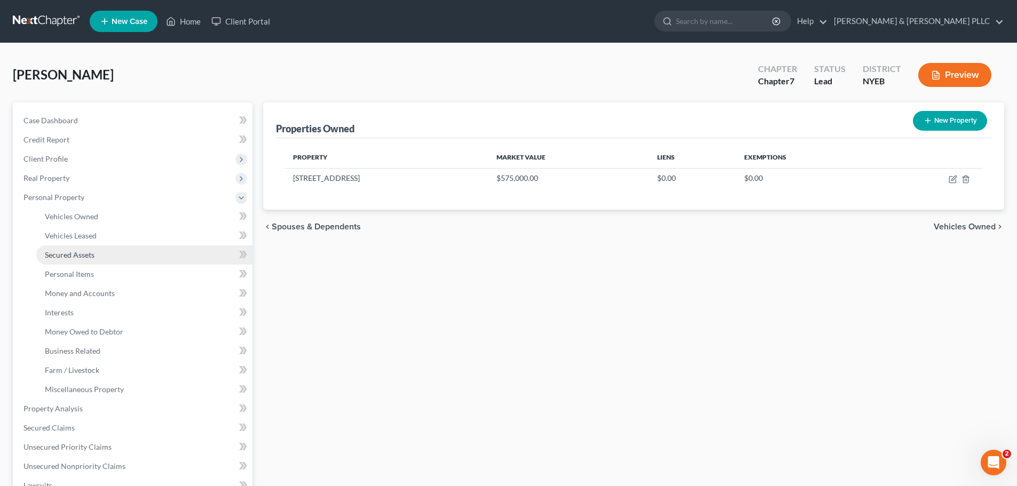
click at [101, 246] on link "Secured Assets" at bounding box center [144, 255] width 216 height 19
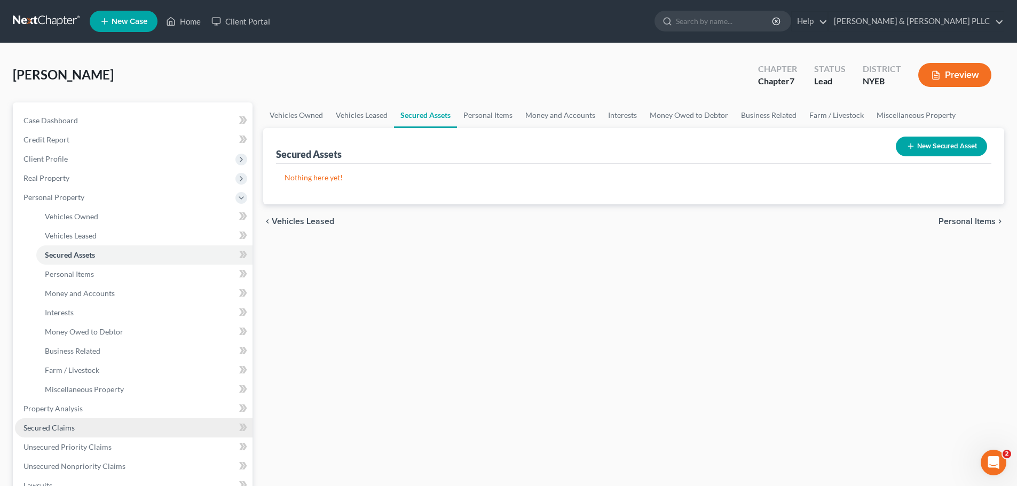
click at [78, 431] on link "Secured Claims" at bounding box center [134, 427] width 238 height 19
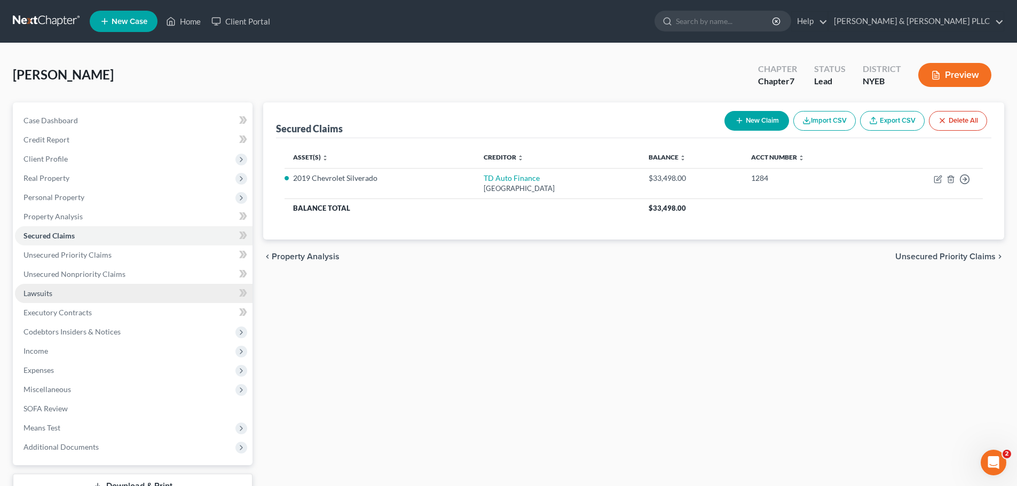
click at [109, 290] on link "Lawsuits" at bounding box center [134, 293] width 238 height 19
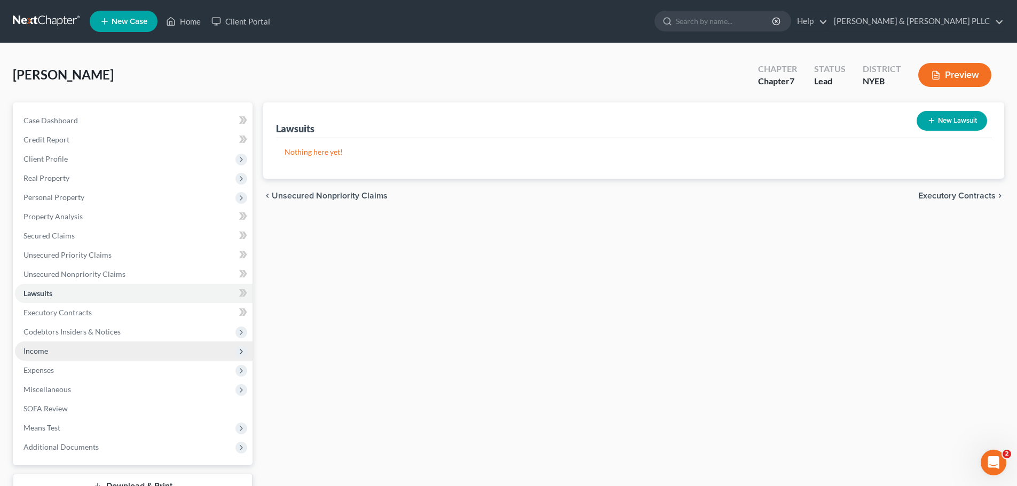
click at [90, 354] on span "Income" at bounding box center [134, 351] width 238 height 19
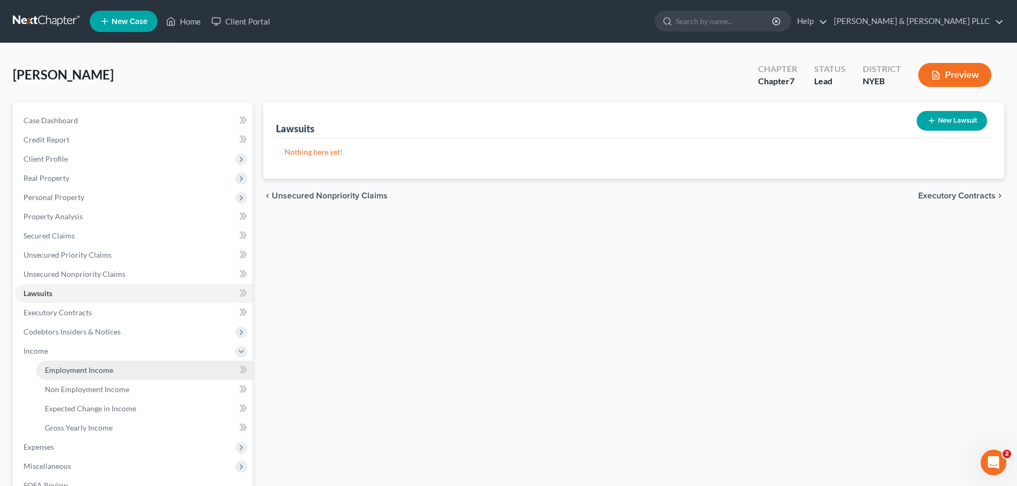
click at [92, 370] on span "Employment Income" at bounding box center [79, 370] width 68 height 9
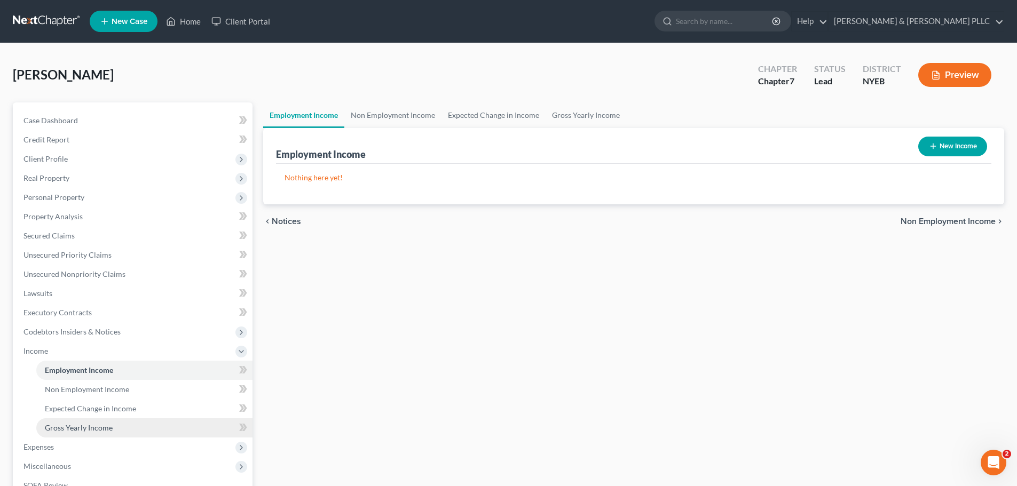
click at [103, 427] on span "Gross Yearly Income" at bounding box center [79, 427] width 68 height 9
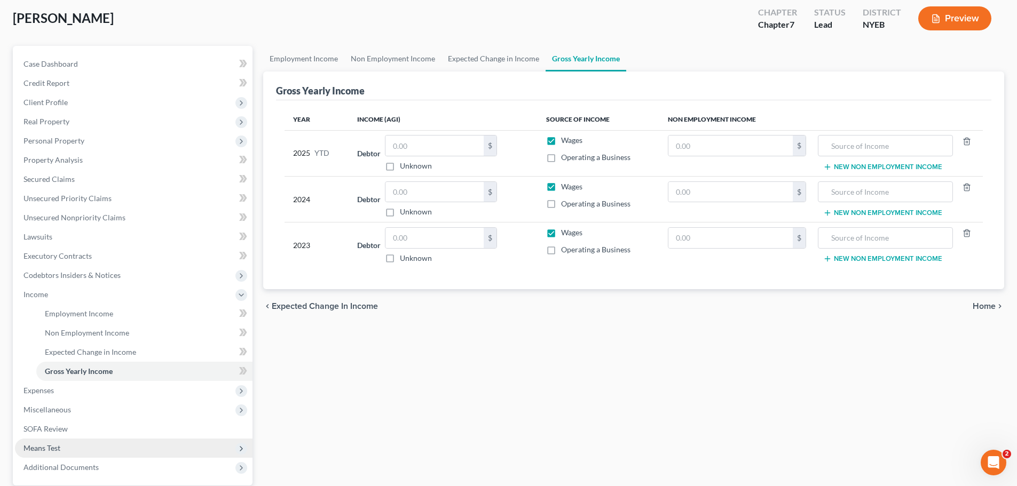
scroll to position [158, 0]
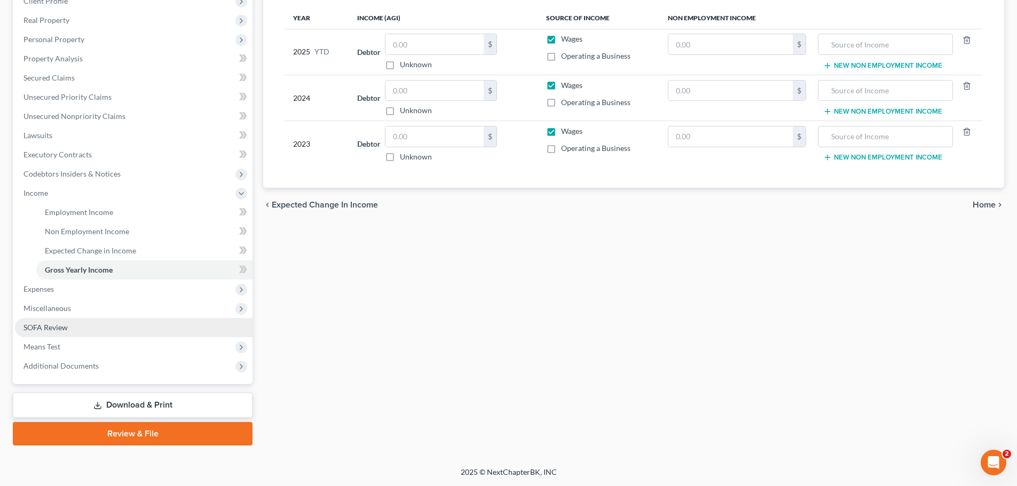
click at [95, 322] on link "SOFA Review" at bounding box center [134, 327] width 238 height 19
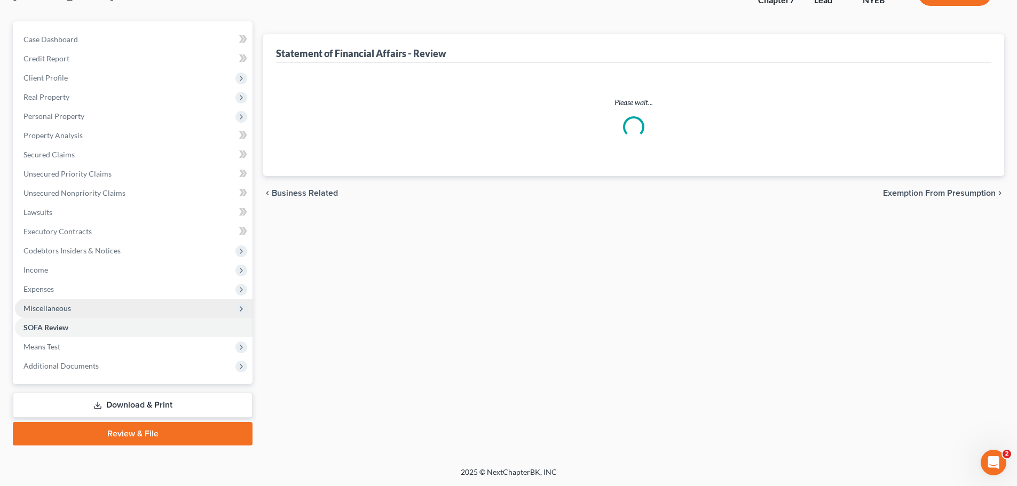
scroll to position [50, 0]
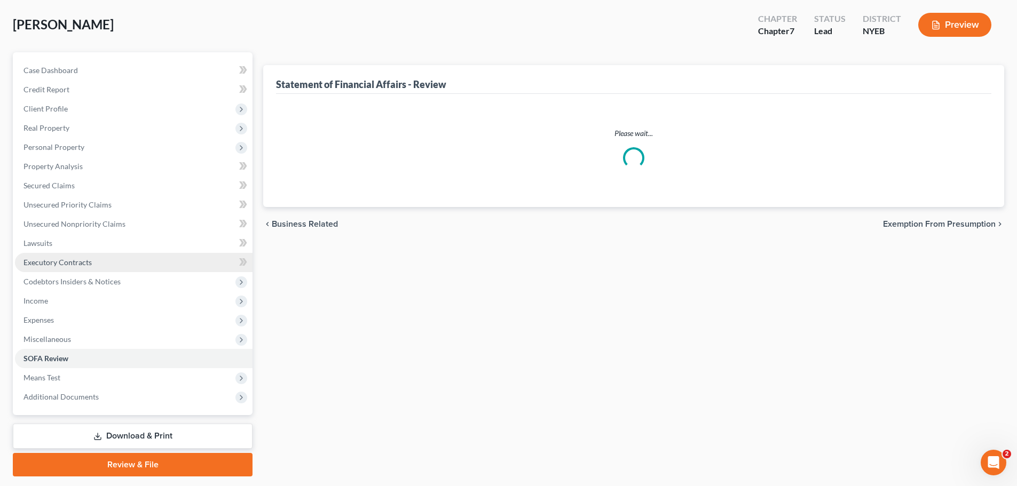
click at [102, 306] on ul "Case Dashboard Payments Invoices Payments Payments Credit Report Client Profile" at bounding box center [134, 234] width 238 height 346
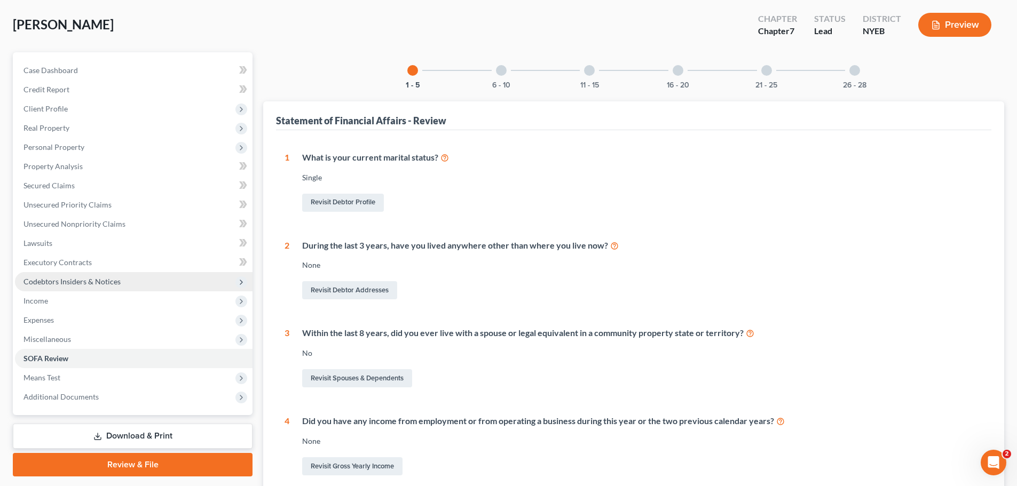
scroll to position [0, 0]
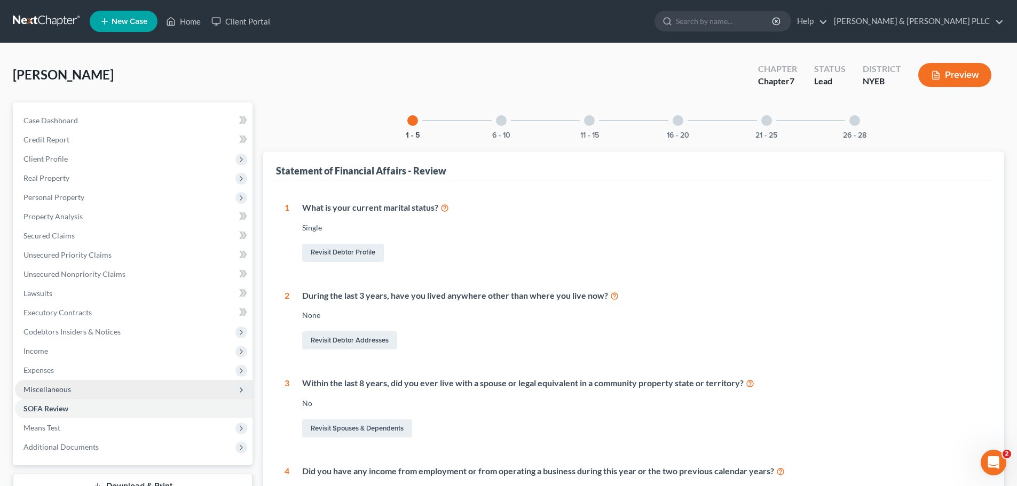
click at [86, 389] on span "Miscellaneous" at bounding box center [134, 389] width 238 height 19
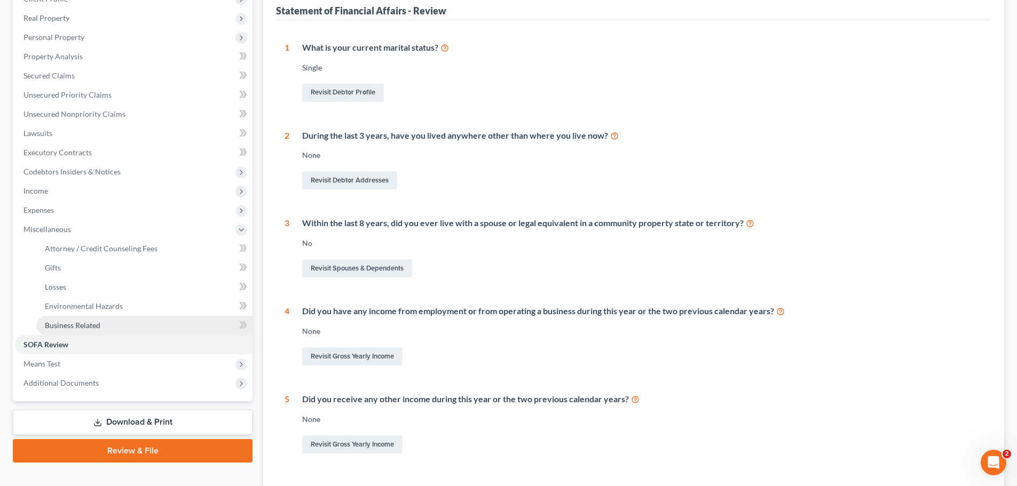
click at [91, 331] on link "Business Related" at bounding box center [144, 325] width 216 height 19
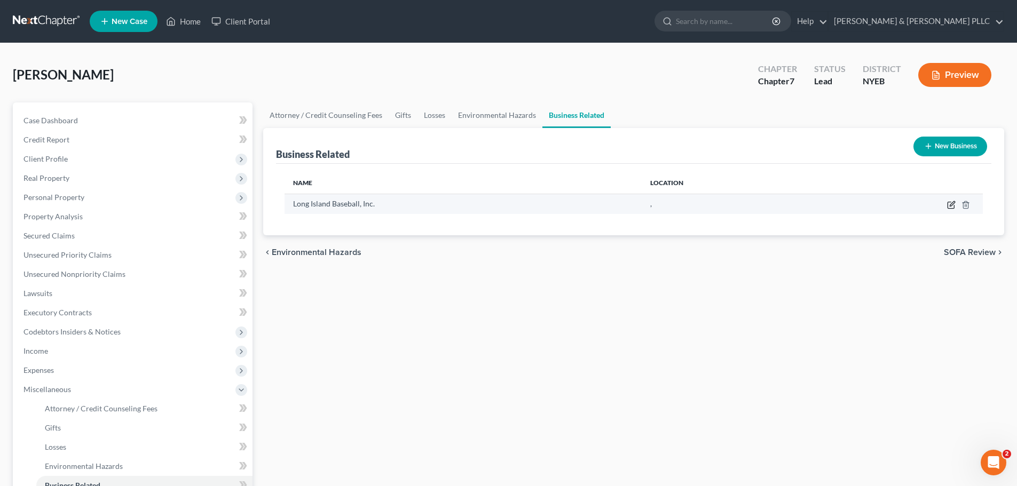
click at [951, 207] on icon "button" at bounding box center [951, 205] width 9 height 9
select select "owner"
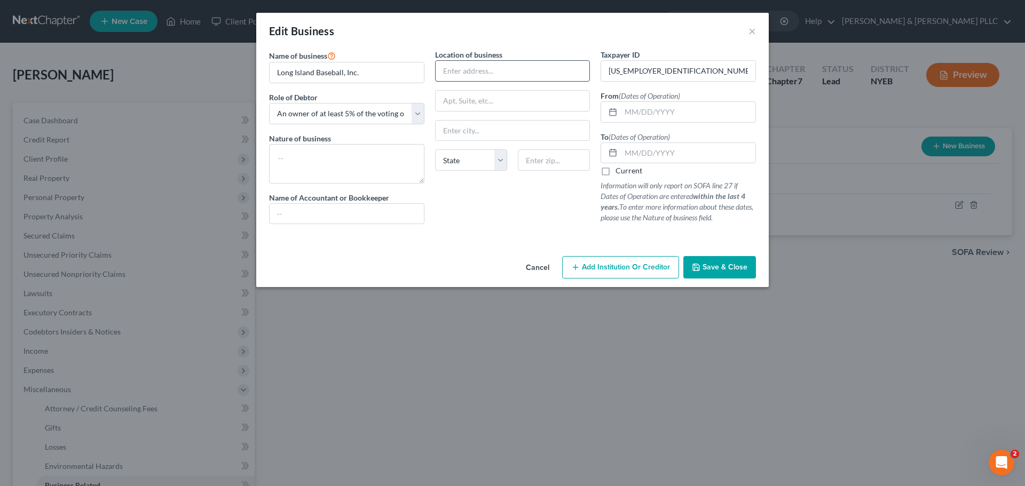
click at [483, 75] on input "text" at bounding box center [513, 71] width 154 height 20
type input "2230 Howell Street"
type input "b"
type input "Belmore"
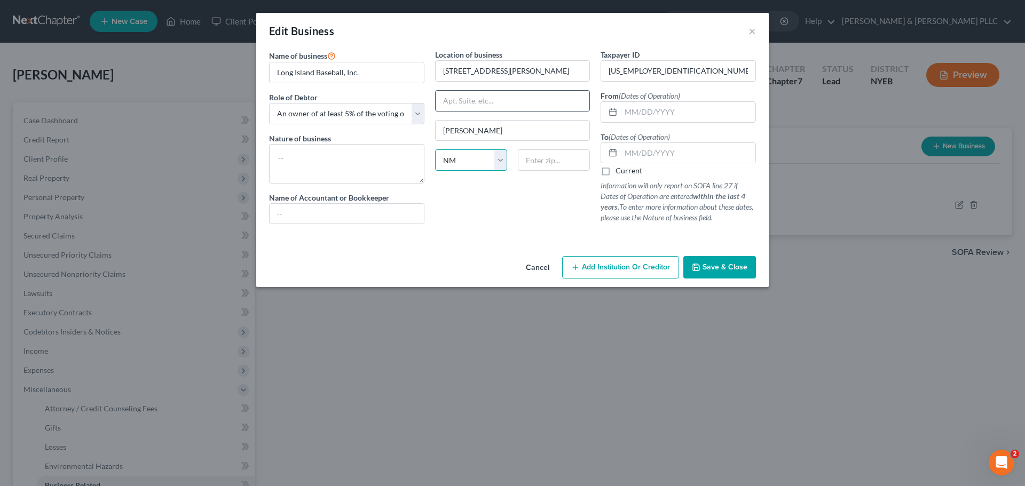
select select "35"
type input "11710"
type input "Bellmore"
click at [733, 279] on div "Cancel Add Institution Or Creditor Save & Close" at bounding box center [512, 269] width 512 height 35
click at [701, 269] on button "Save & Close" at bounding box center [719, 267] width 73 height 22
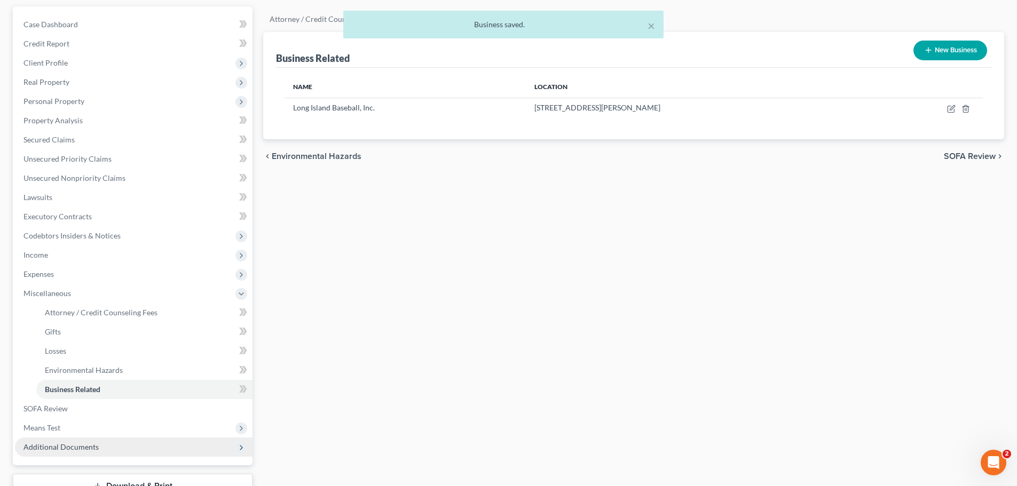
scroll to position [107, 0]
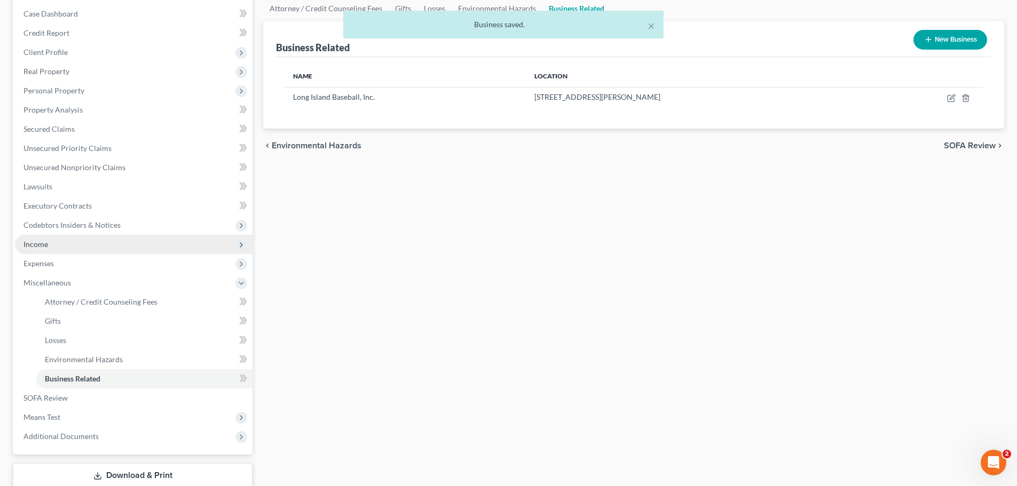
click at [129, 250] on span "Income" at bounding box center [134, 244] width 238 height 19
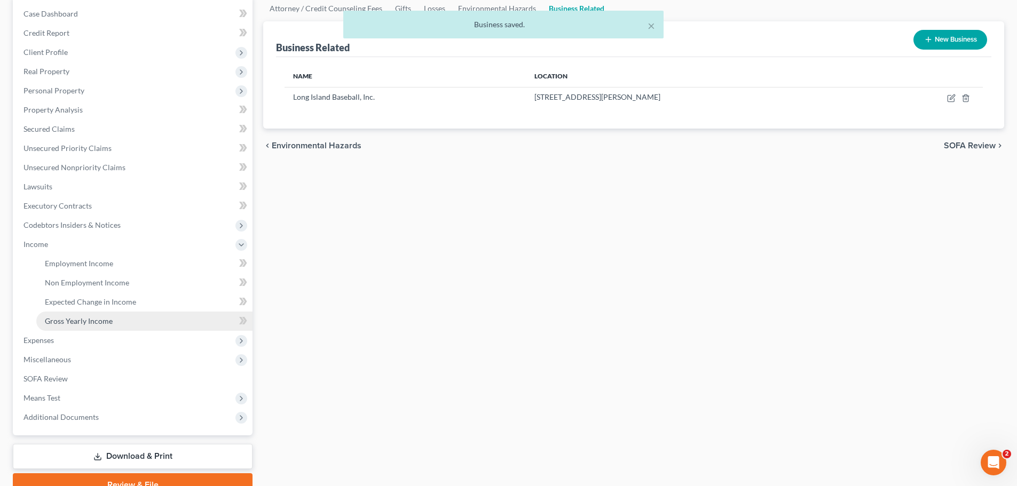
click at [126, 322] on link "Gross Yearly Income" at bounding box center [144, 321] width 216 height 19
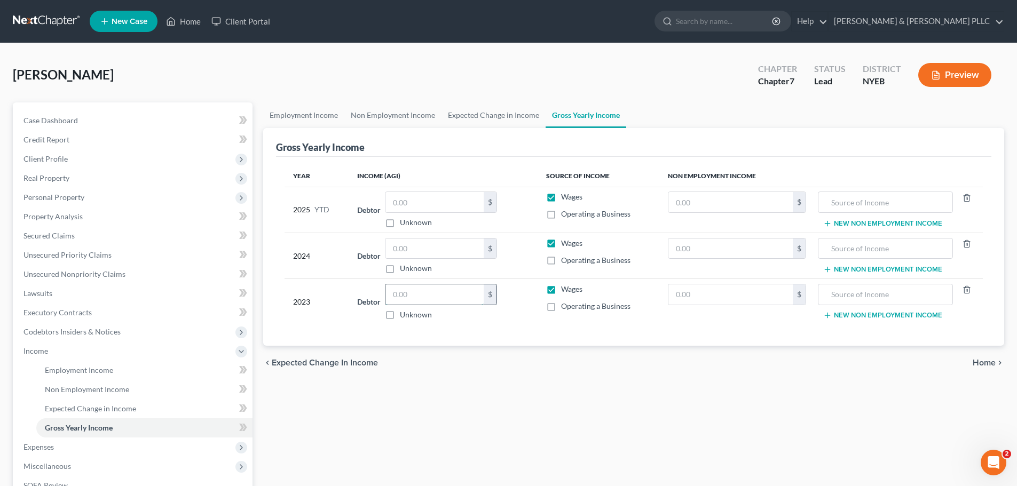
click at [420, 292] on input "text" at bounding box center [434, 295] width 98 height 20
type input "17,872"
click at [398, 244] on input "text" at bounding box center [434, 249] width 98 height 20
type input "3,500"
click at [53, 351] on span "Income" at bounding box center [134, 351] width 238 height 19
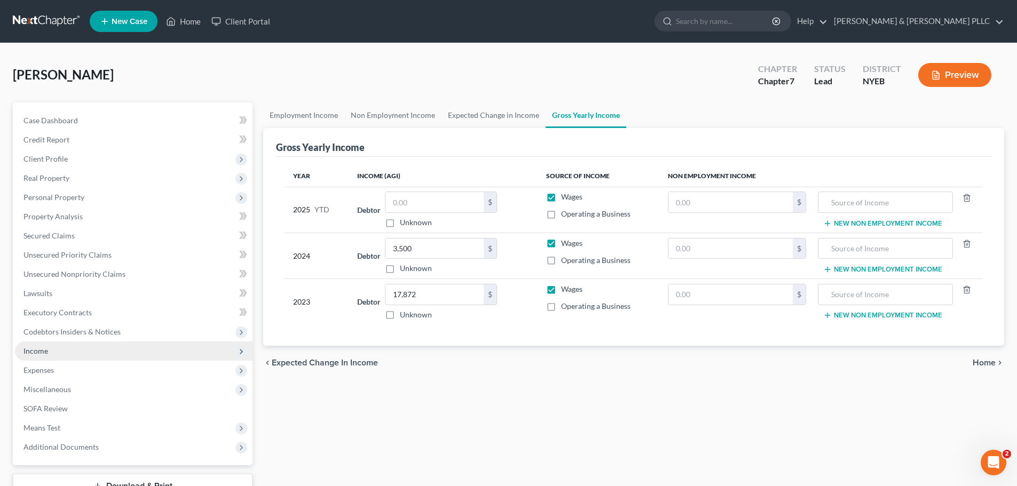
click at [56, 356] on span "Income" at bounding box center [134, 351] width 238 height 19
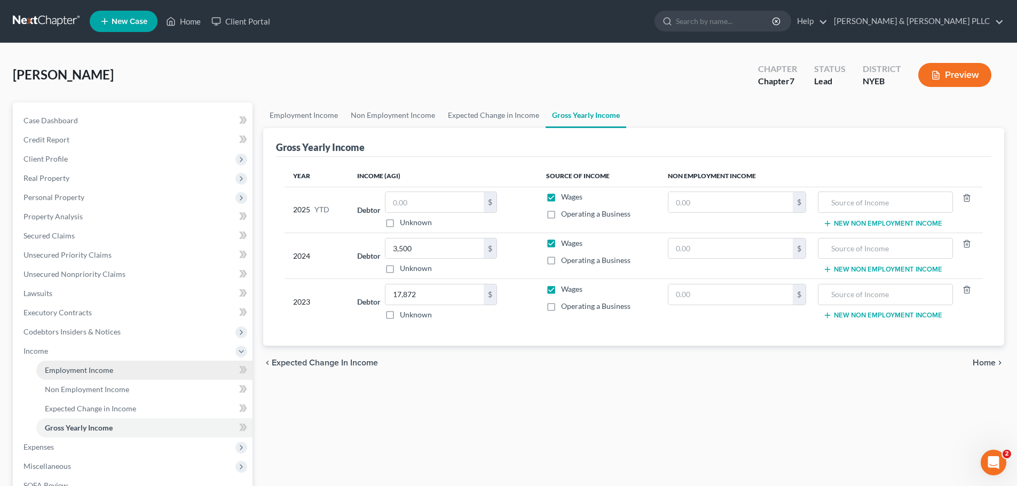
click at [58, 367] on span "Employment Income" at bounding box center [79, 370] width 68 height 9
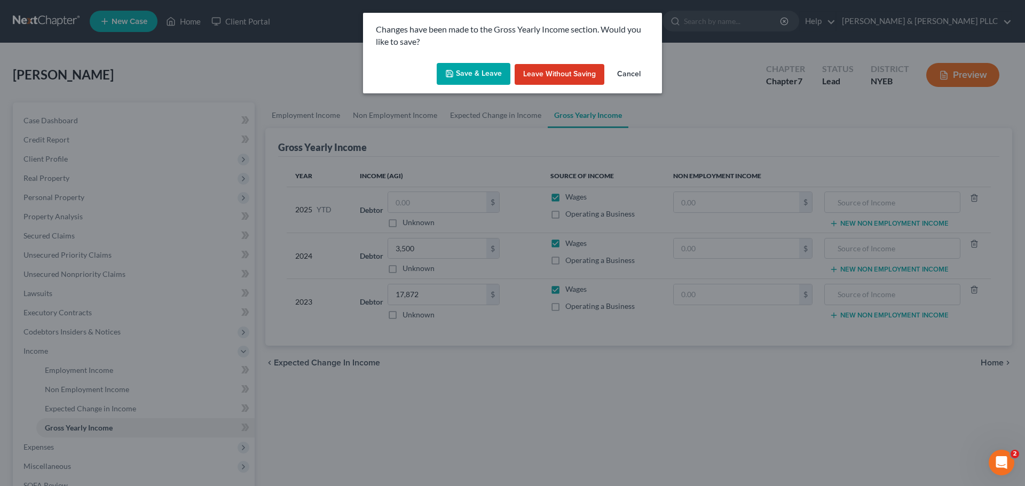
click at [464, 75] on button "Save & Leave" at bounding box center [474, 74] width 74 height 22
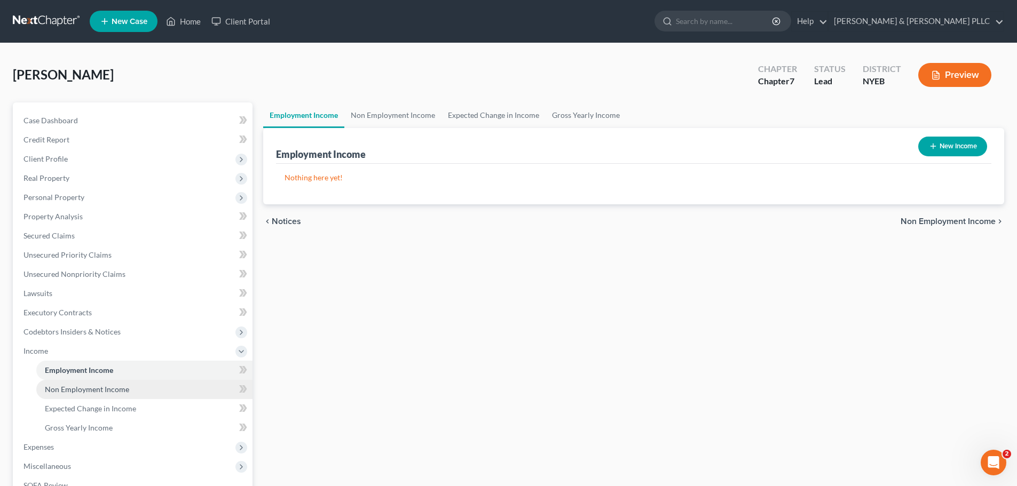
click at [114, 395] on link "Non Employment Income" at bounding box center [144, 389] width 216 height 19
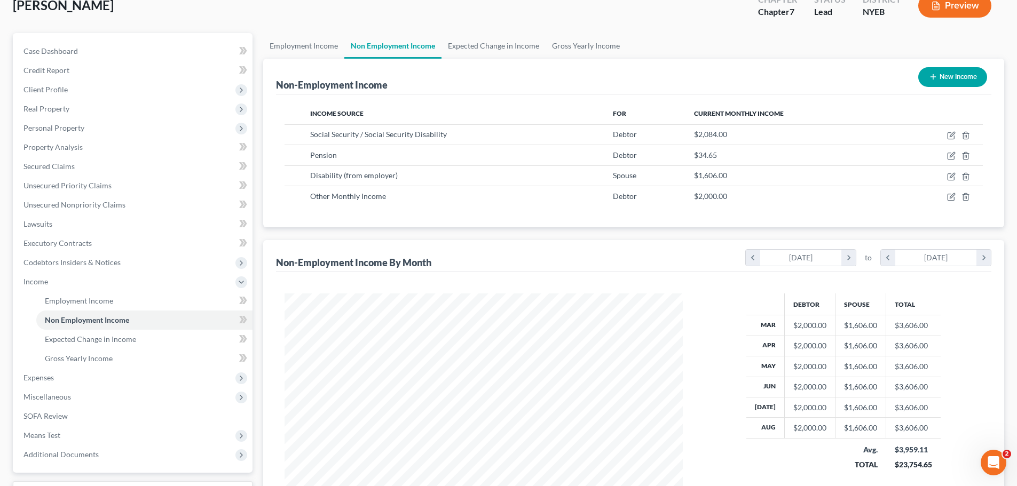
scroll to position [16, 0]
